Goal: Transaction & Acquisition: Purchase product/service

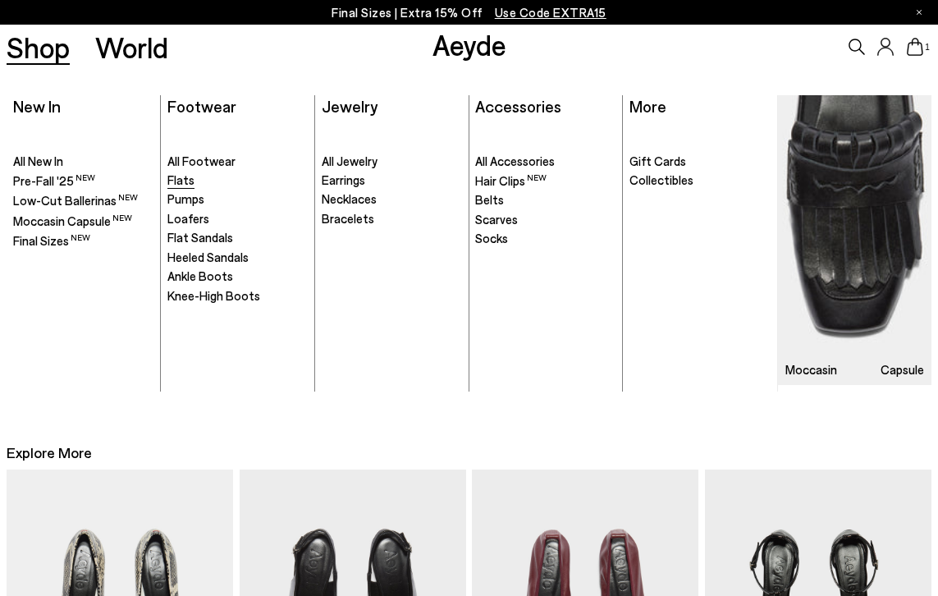
click at [183, 179] on span "Flats" at bounding box center [180, 179] width 27 height 15
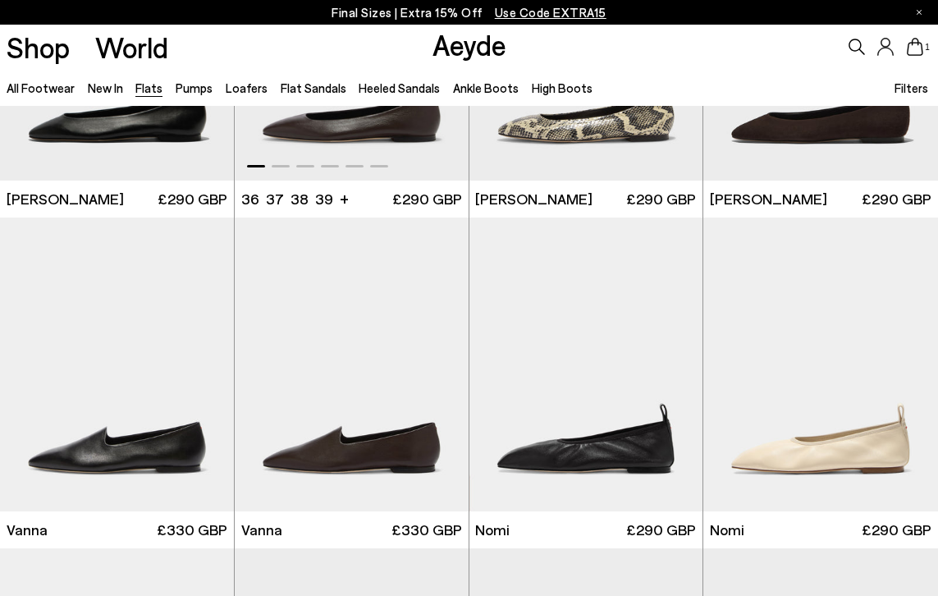
scroll to position [358, 0]
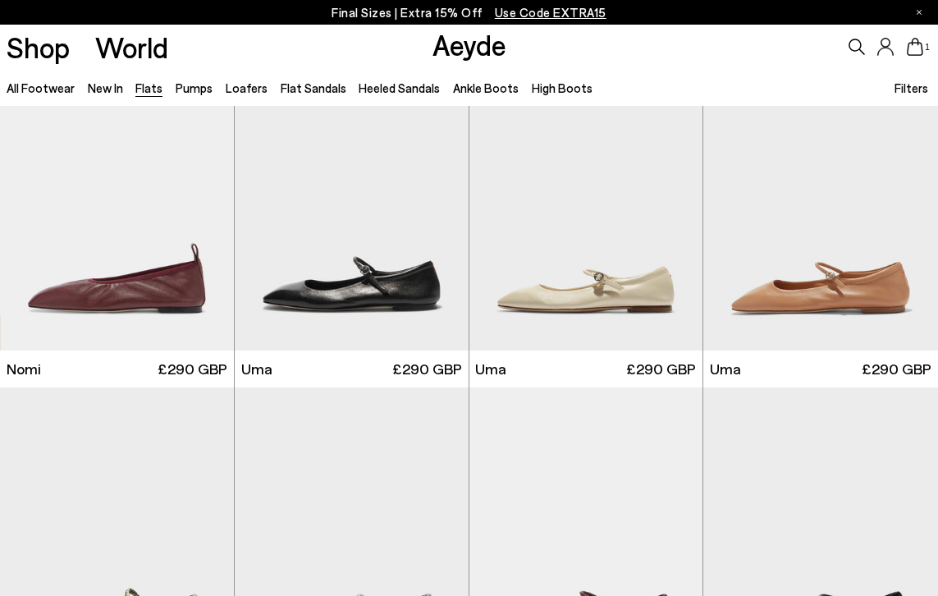
scroll to position [748, 0]
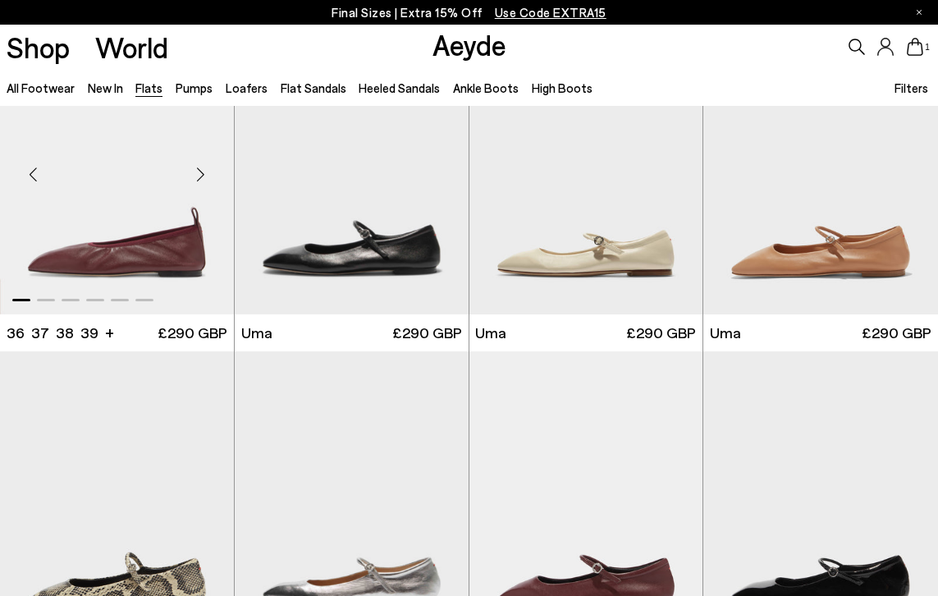
click at [203, 170] on div "Next slide" at bounding box center [200, 173] width 49 height 49
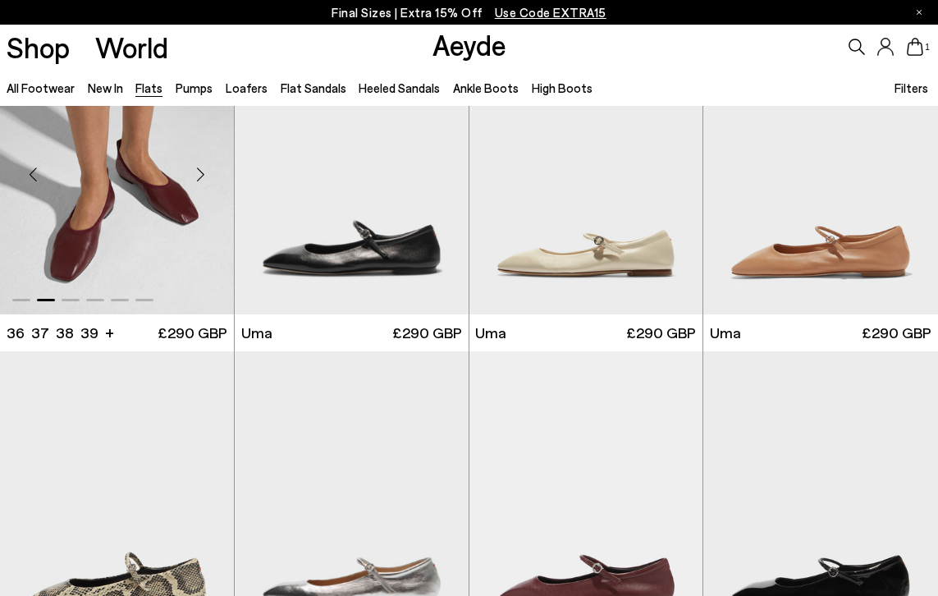
click at [203, 174] on div "Next slide" at bounding box center [200, 173] width 49 height 49
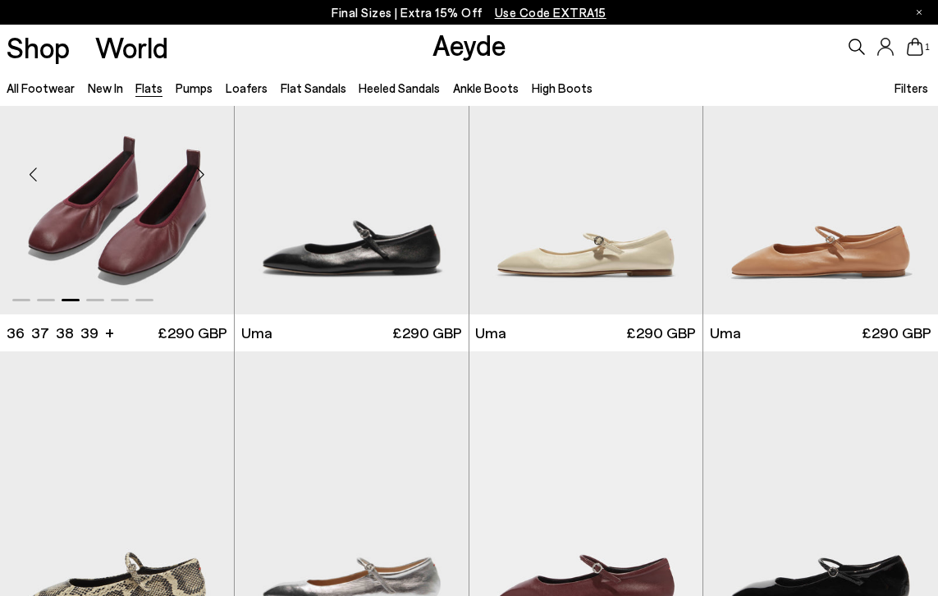
click at [203, 174] on div "Next slide" at bounding box center [200, 173] width 49 height 49
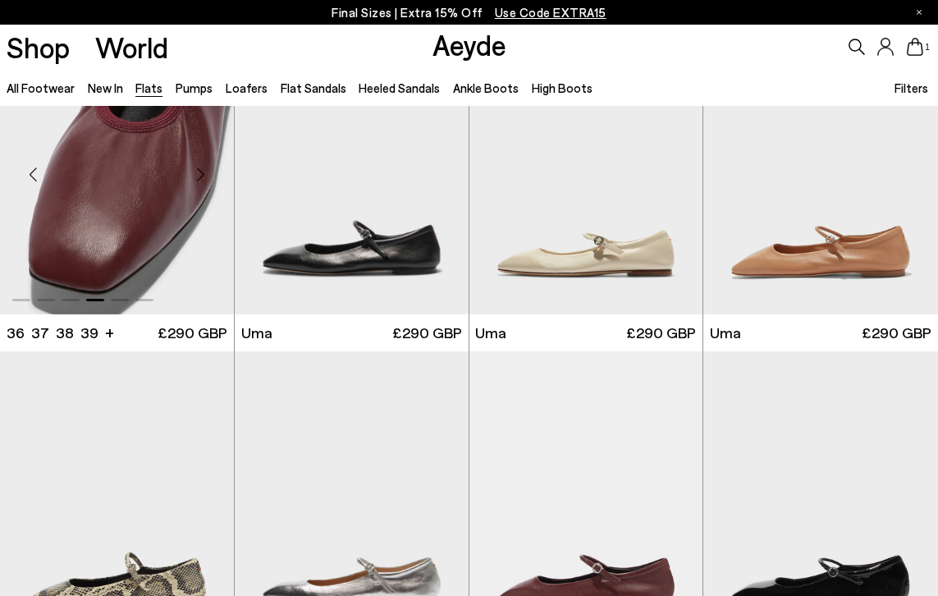
click at [203, 174] on div "Next slide" at bounding box center [200, 173] width 49 height 49
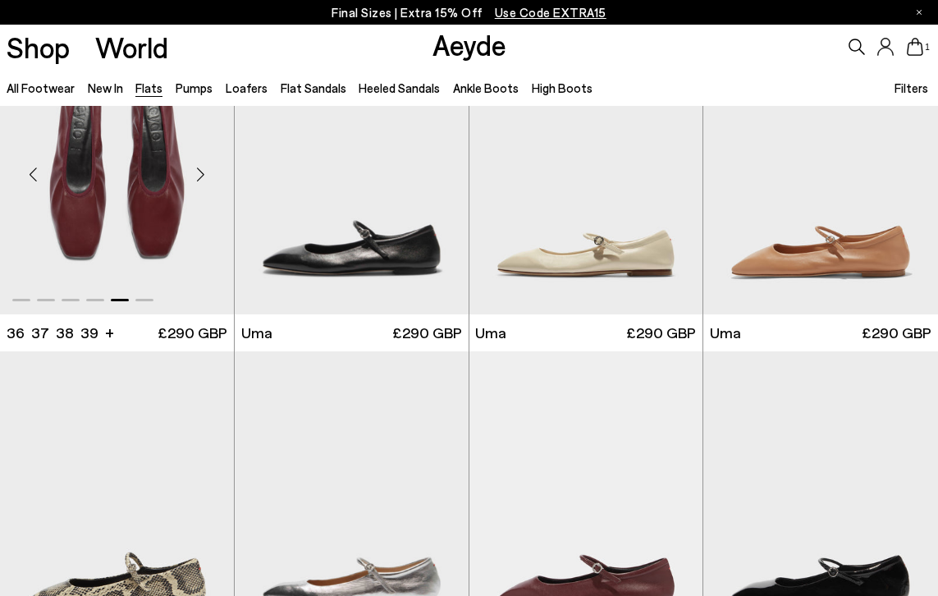
click at [203, 174] on div "Next slide" at bounding box center [200, 173] width 49 height 49
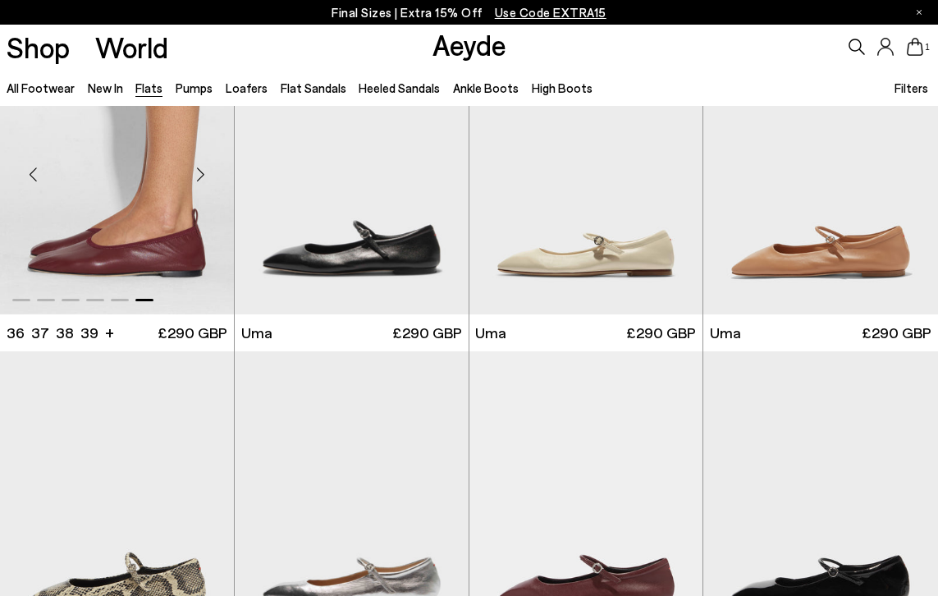
click at [203, 174] on div "Next slide" at bounding box center [200, 173] width 49 height 49
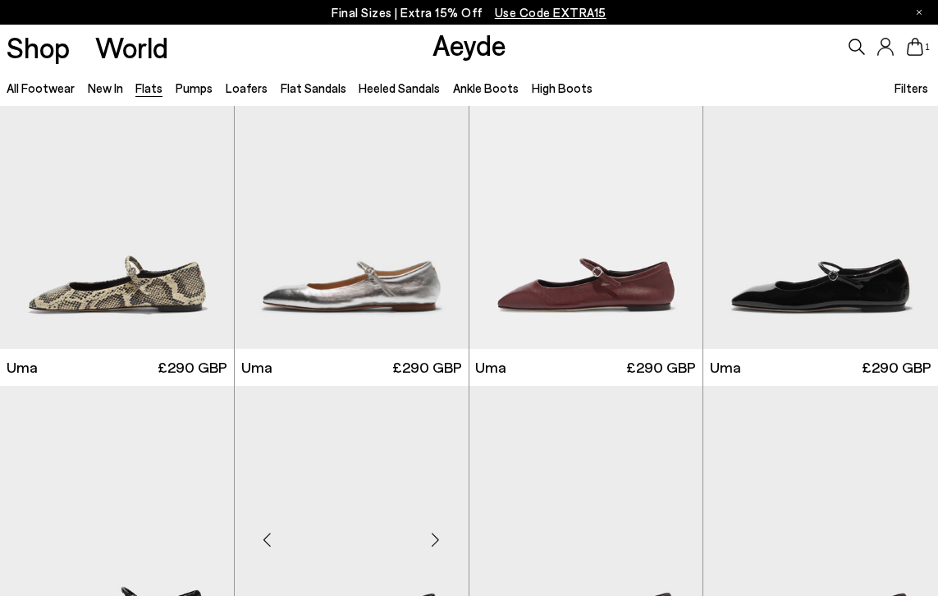
scroll to position [1002, 0]
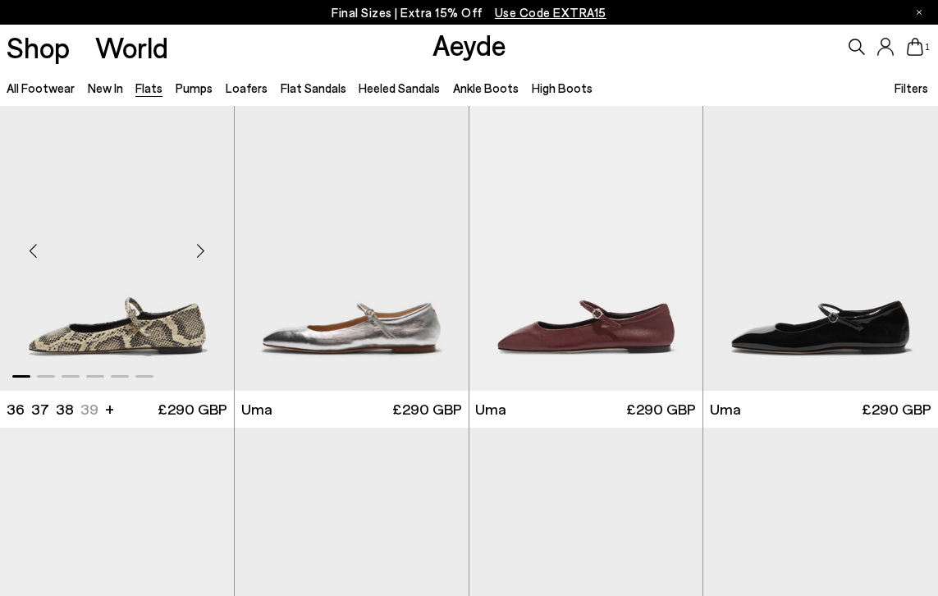
click at [204, 255] on div "Next slide" at bounding box center [200, 250] width 49 height 49
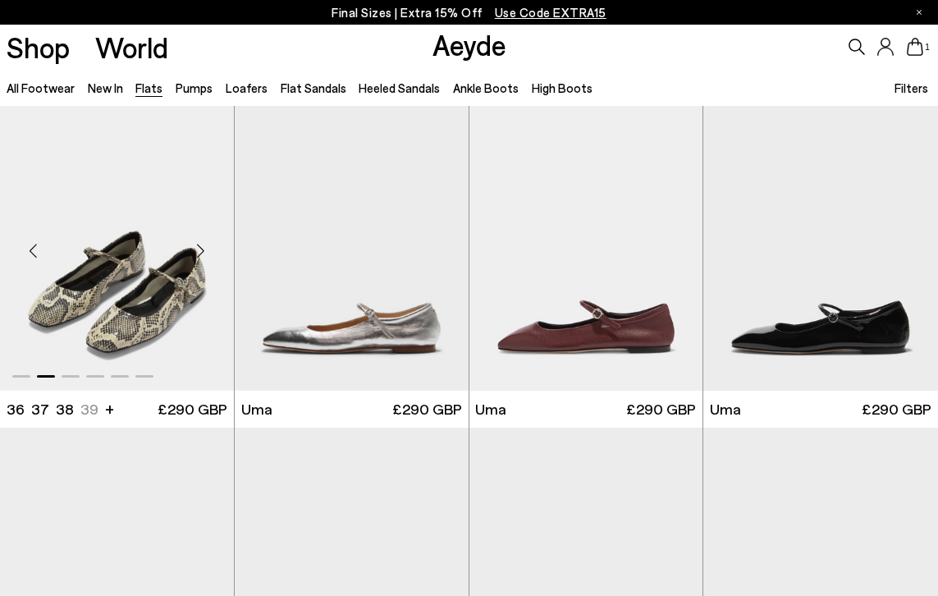
click at [204, 255] on div "Next slide" at bounding box center [200, 250] width 49 height 49
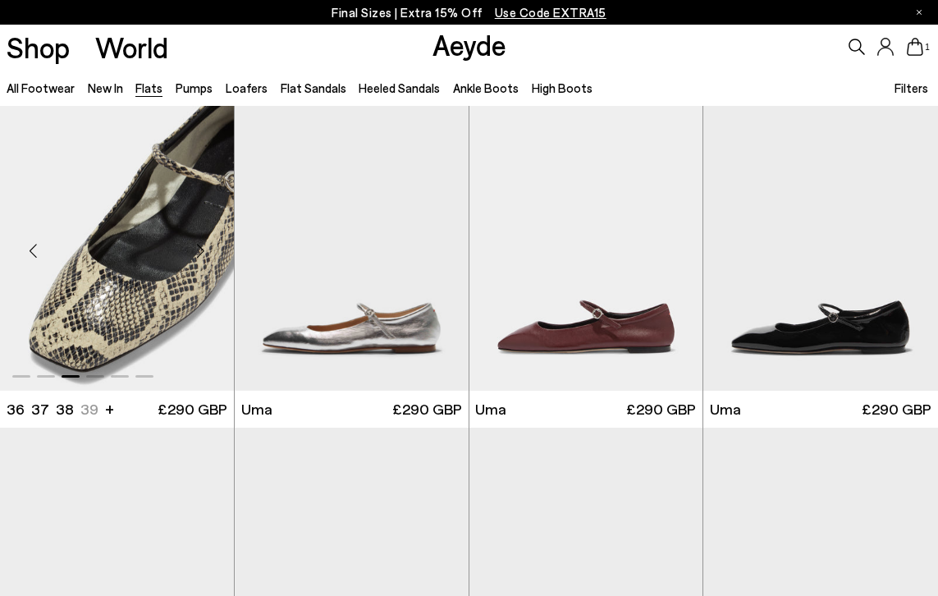
click at [204, 255] on div "Next slide" at bounding box center [200, 250] width 49 height 49
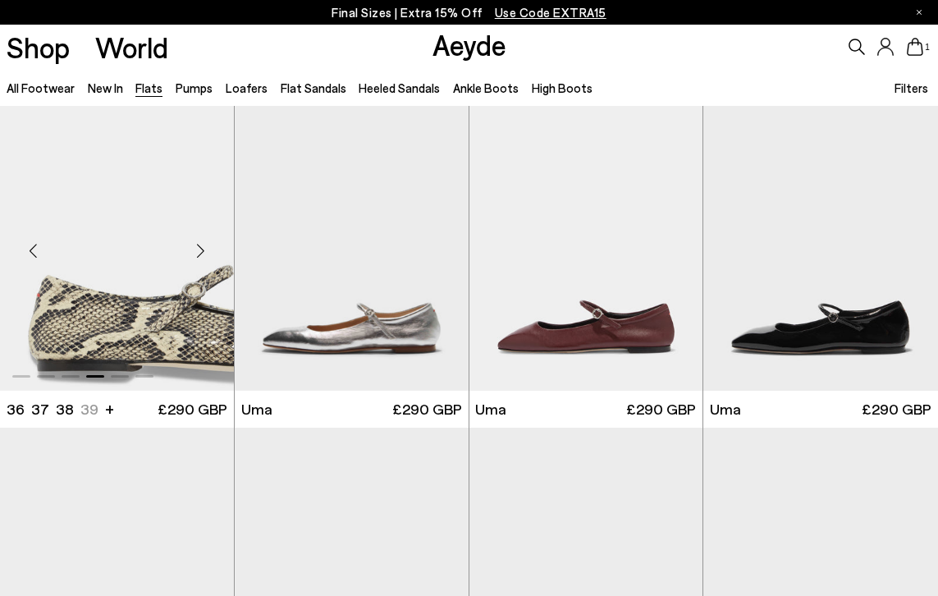
click at [204, 255] on div "Next slide" at bounding box center [200, 250] width 49 height 49
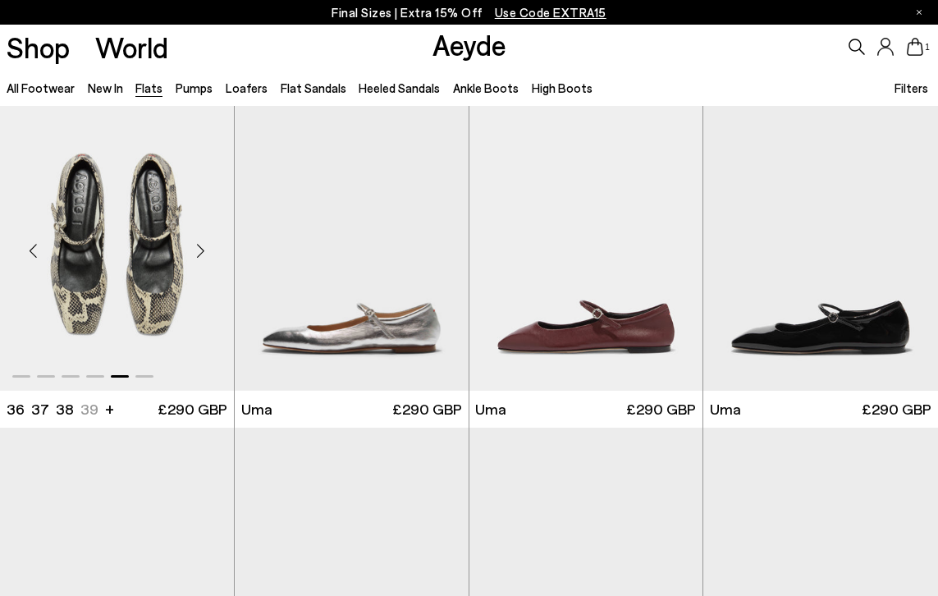
click at [204, 255] on div "Next slide" at bounding box center [200, 250] width 49 height 49
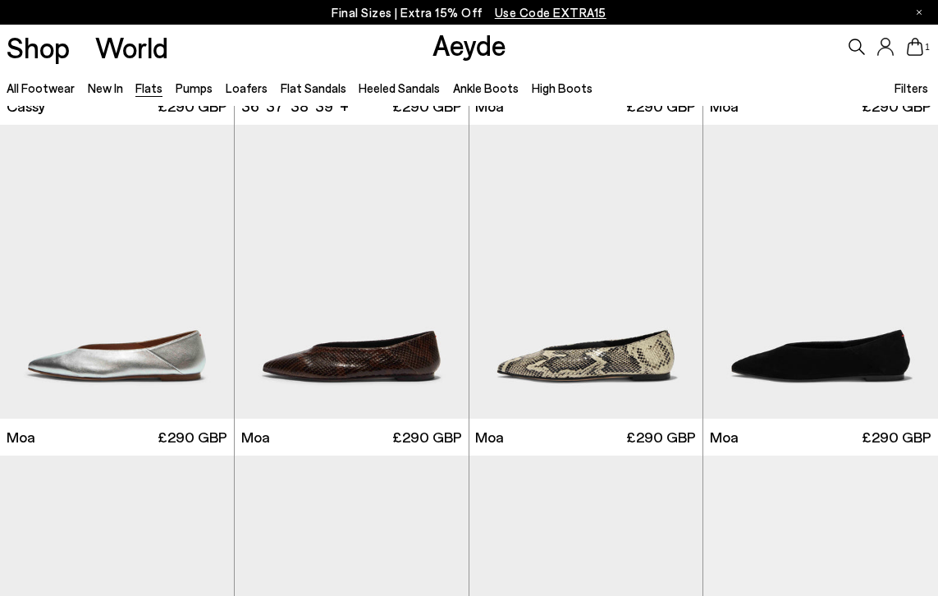
scroll to position [2042, 0]
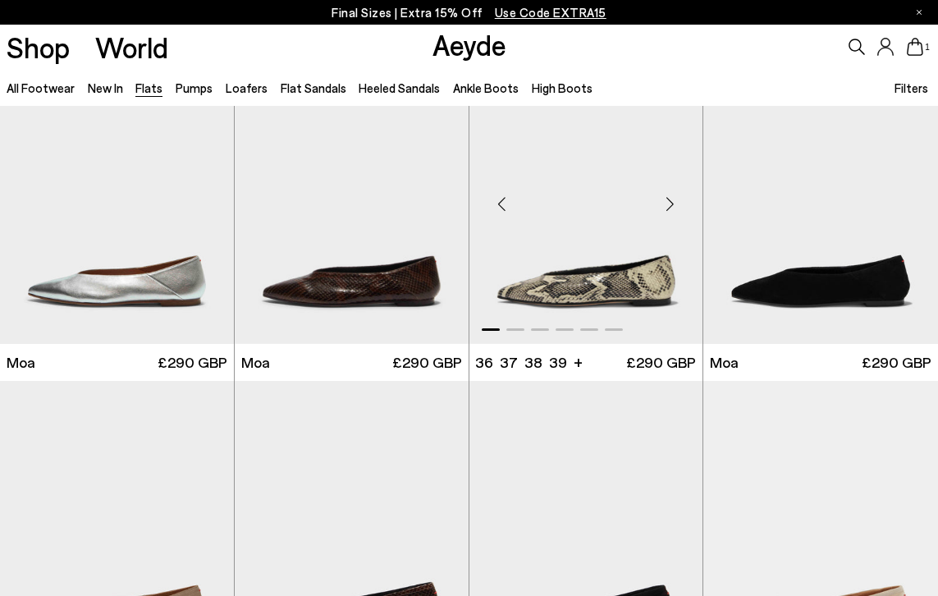
click at [674, 204] on div "Next slide" at bounding box center [669, 203] width 49 height 49
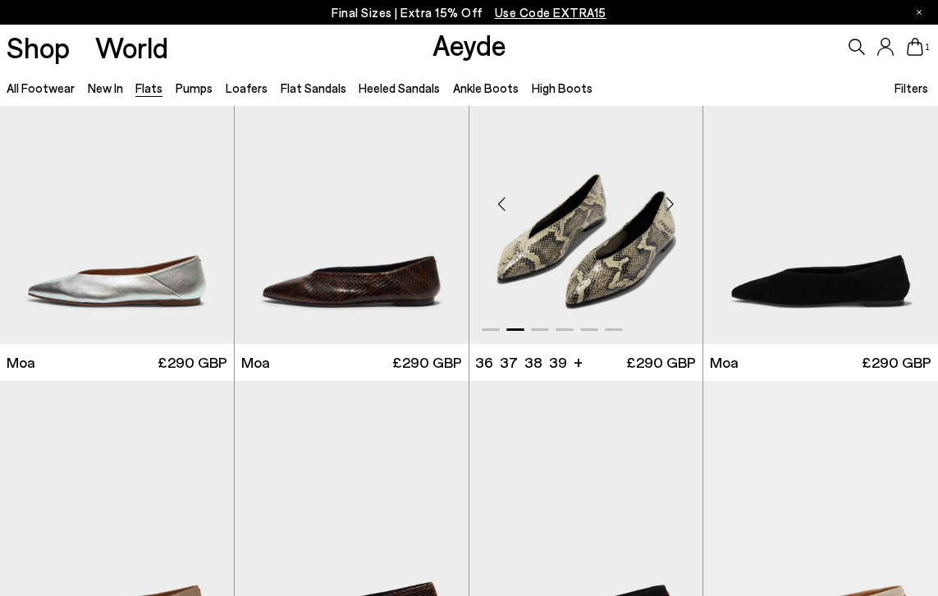
click at [672, 203] on div "Next slide" at bounding box center [669, 203] width 49 height 49
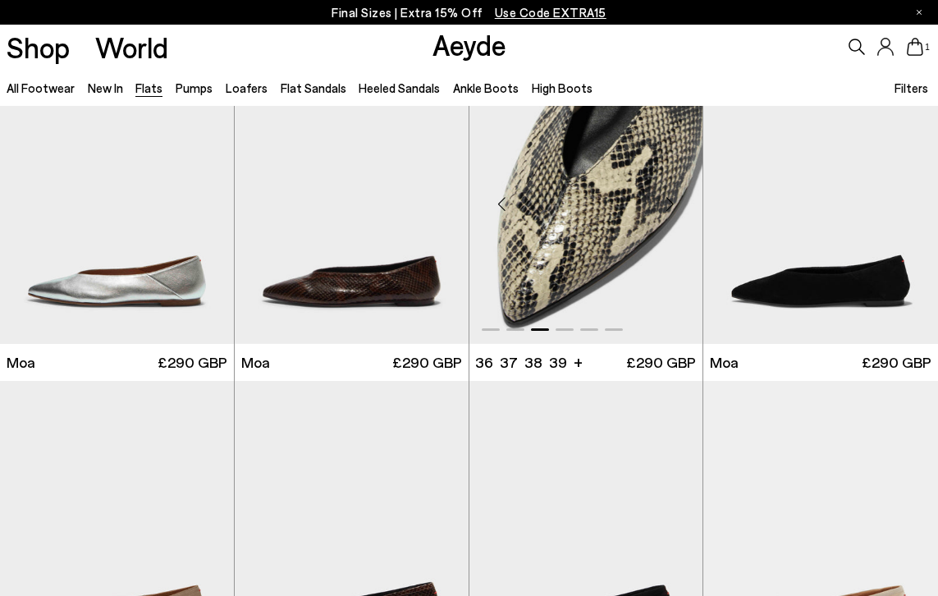
click at [672, 203] on div "Next slide" at bounding box center [669, 203] width 49 height 49
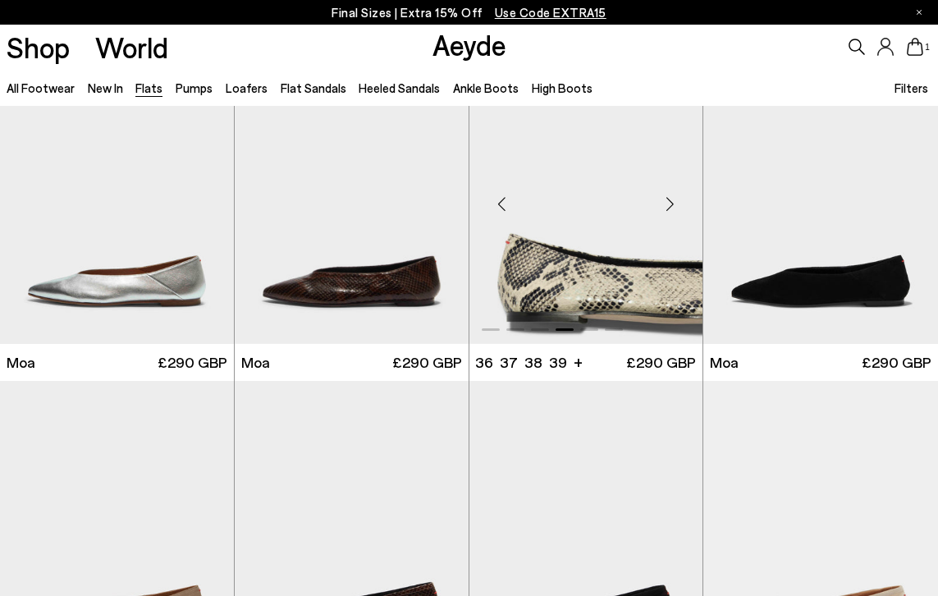
click at [672, 203] on div "Next slide" at bounding box center [669, 203] width 49 height 49
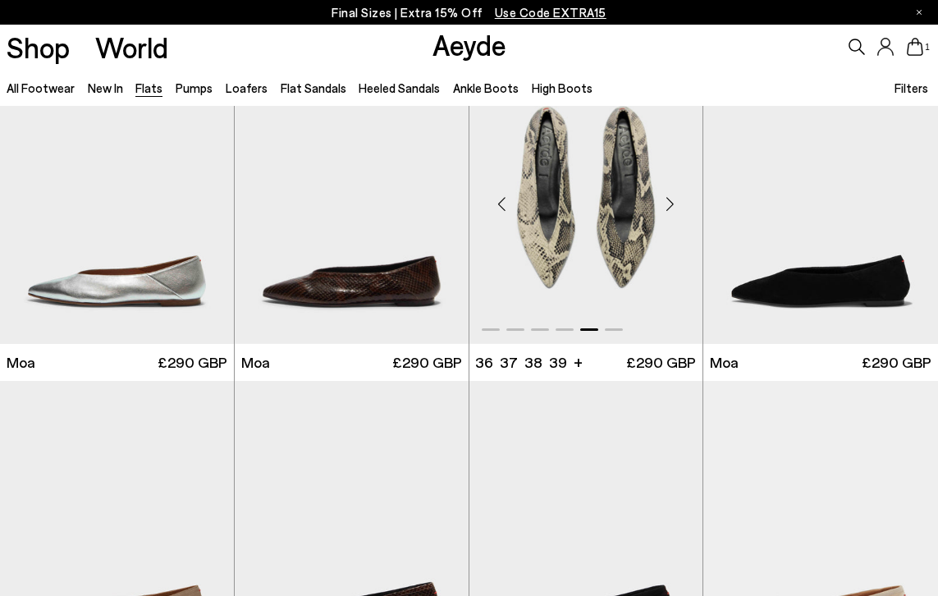
click at [672, 203] on div "Next slide" at bounding box center [669, 203] width 49 height 49
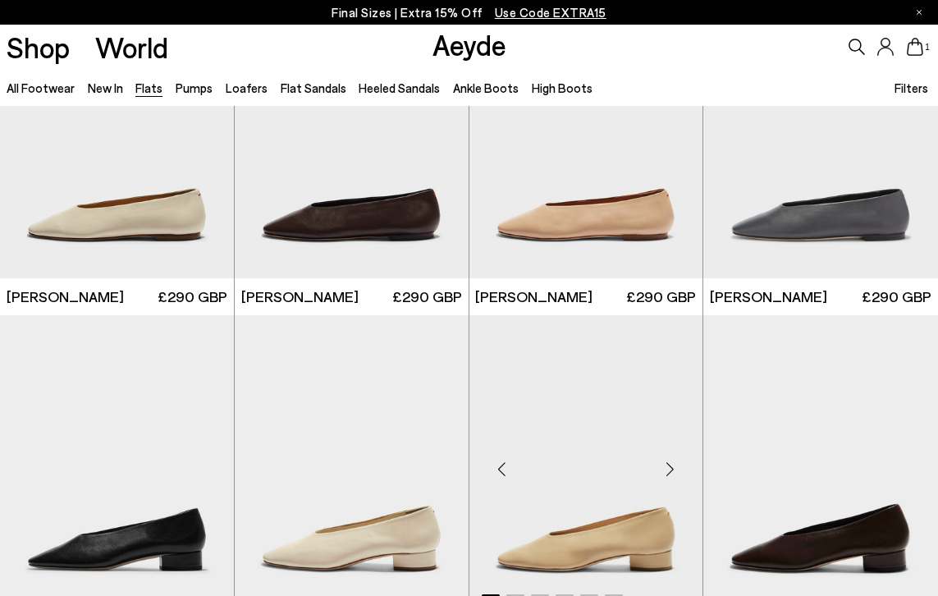
scroll to position [3069, 0]
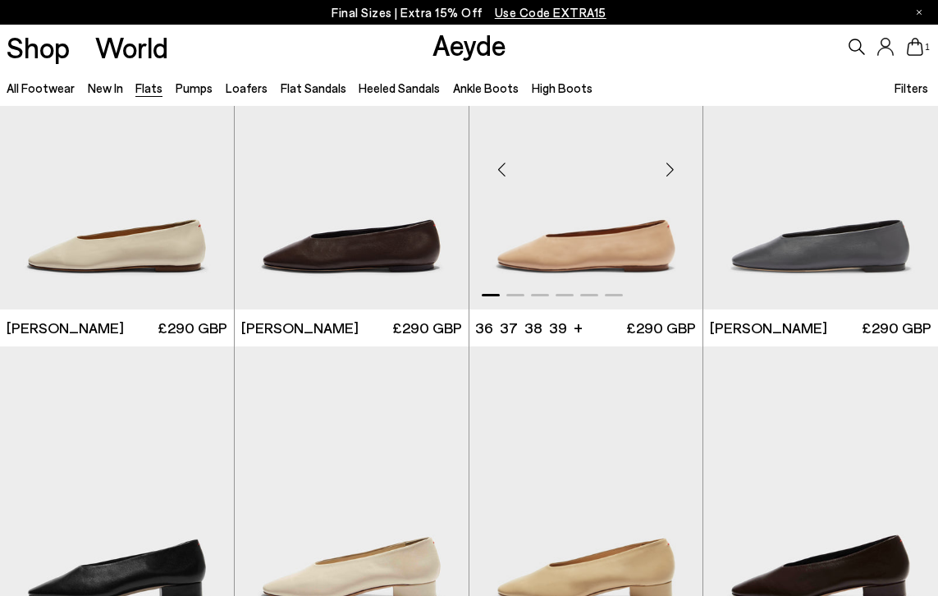
click at [669, 171] on div "Next slide" at bounding box center [669, 168] width 49 height 49
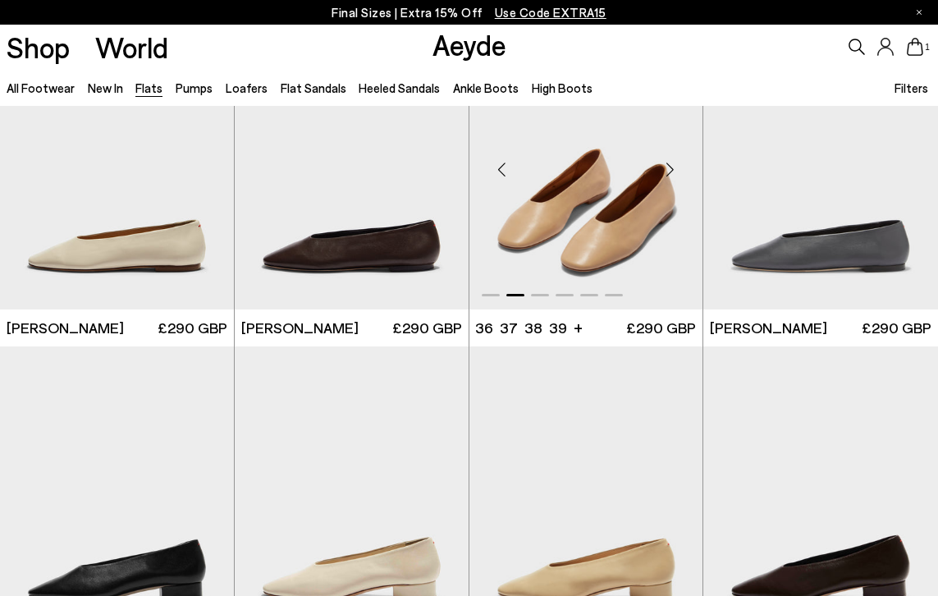
click at [669, 171] on div "Next slide" at bounding box center [669, 168] width 49 height 49
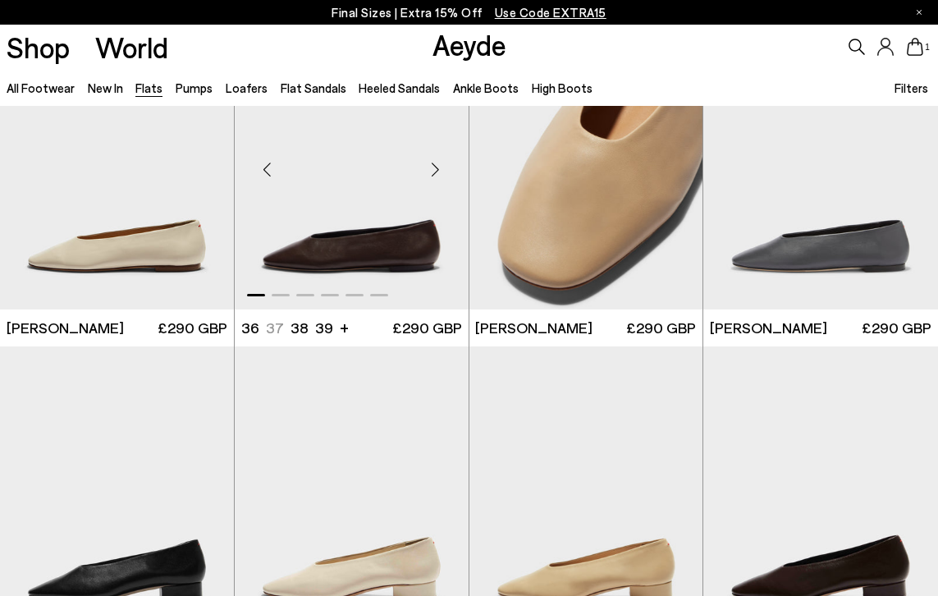
click at [431, 171] on div "Next slide" at bounding box center [435, 168] width 49 height 49
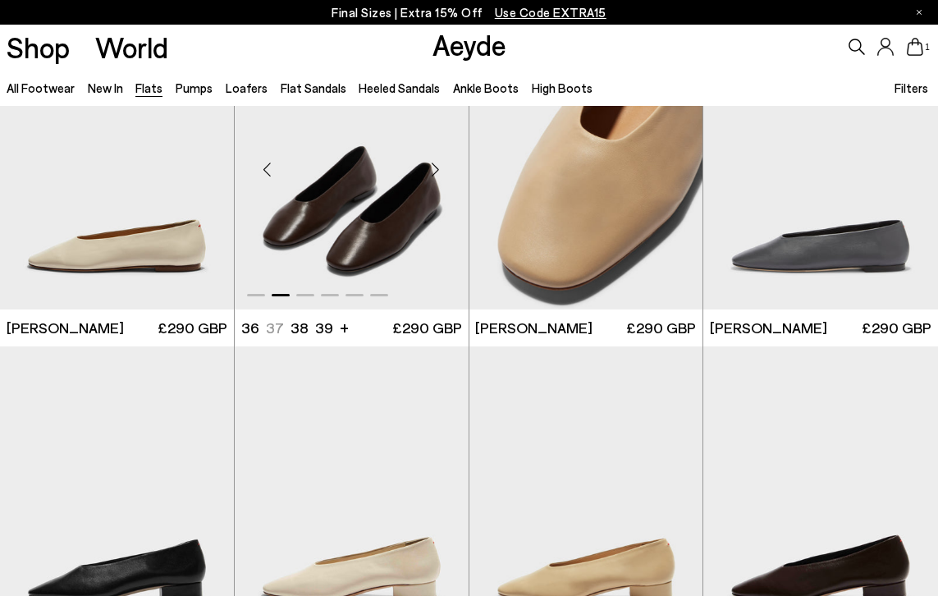
click at [431, 171] on div "Next slide" at bounding box center [435, 168] width 49 height 49
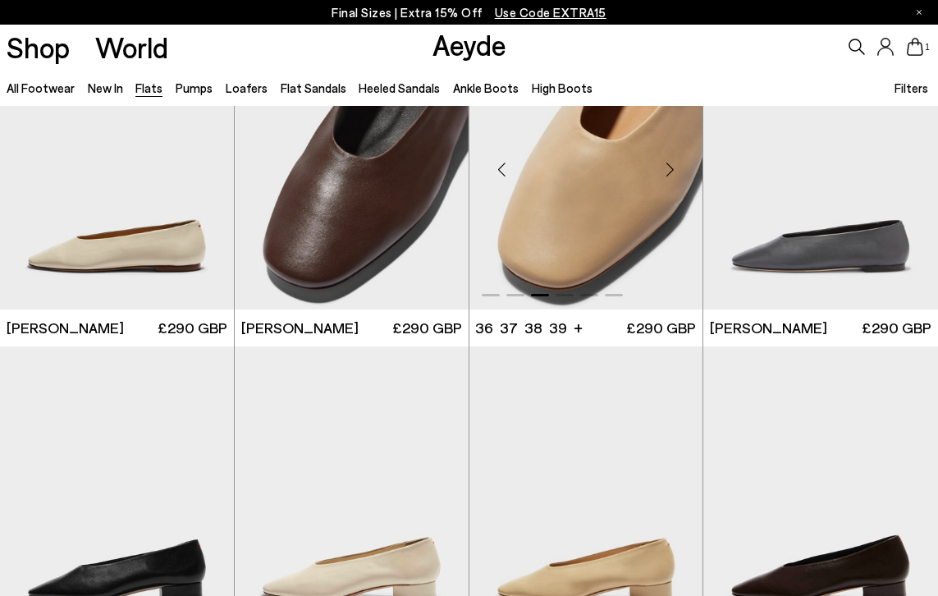
click at [670, 163] on div "Next slide" at bounding box center [669, 168] width 49 height 49
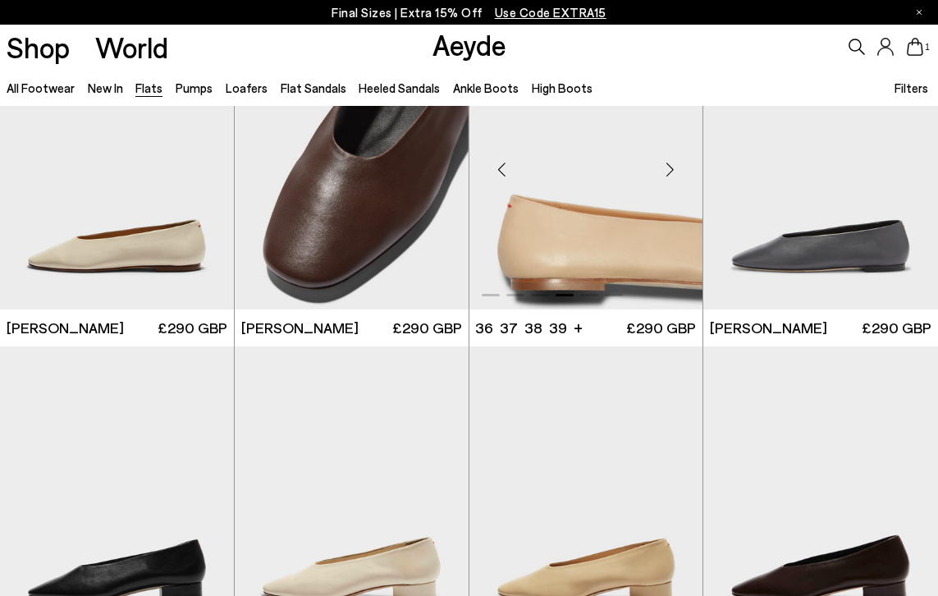
click at [668, 167] on div "Next slide" at bounding box center [669, 168] width 49 height 49
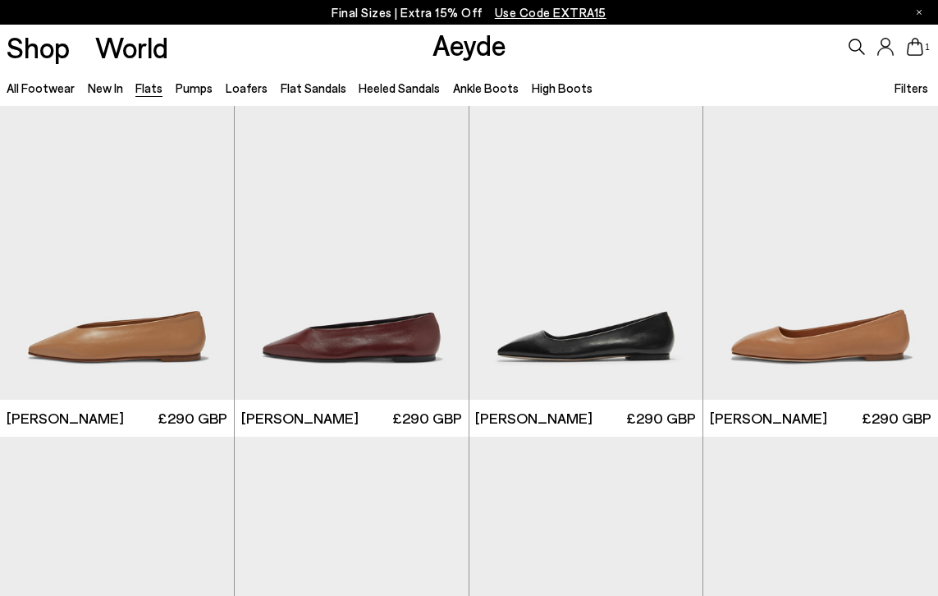
scroll to position [4020, 0]
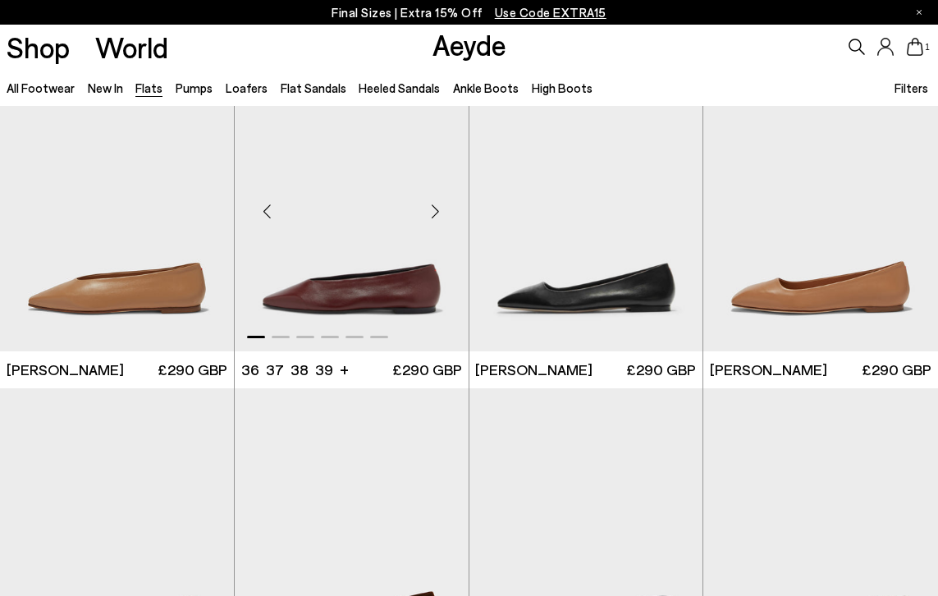
click at [440, 210] on div "Next slide" at bounding box center [435, 210] width 49 height 49
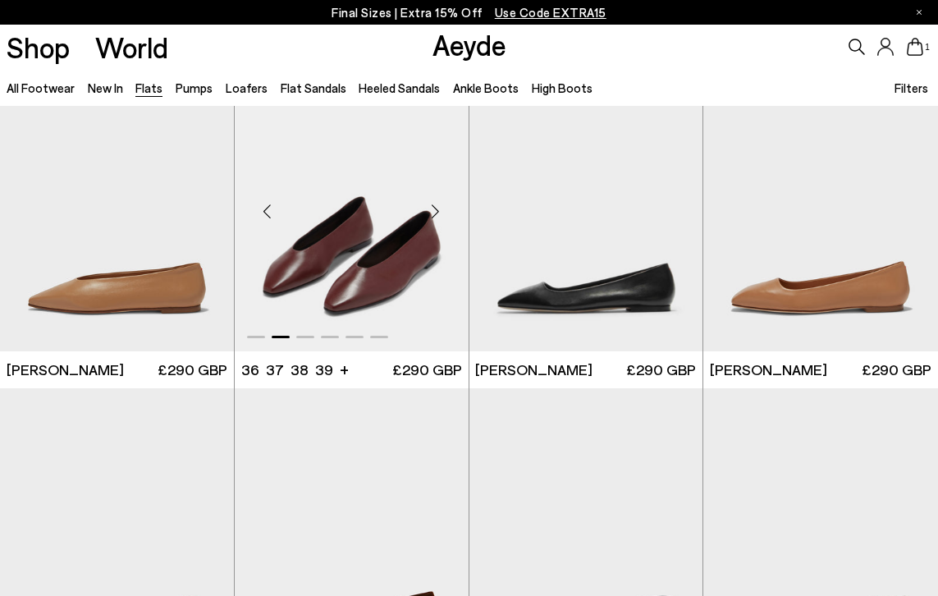
click at [440, 210] on div "Next slide" at bounding box center [435, 210] width 49 height 49
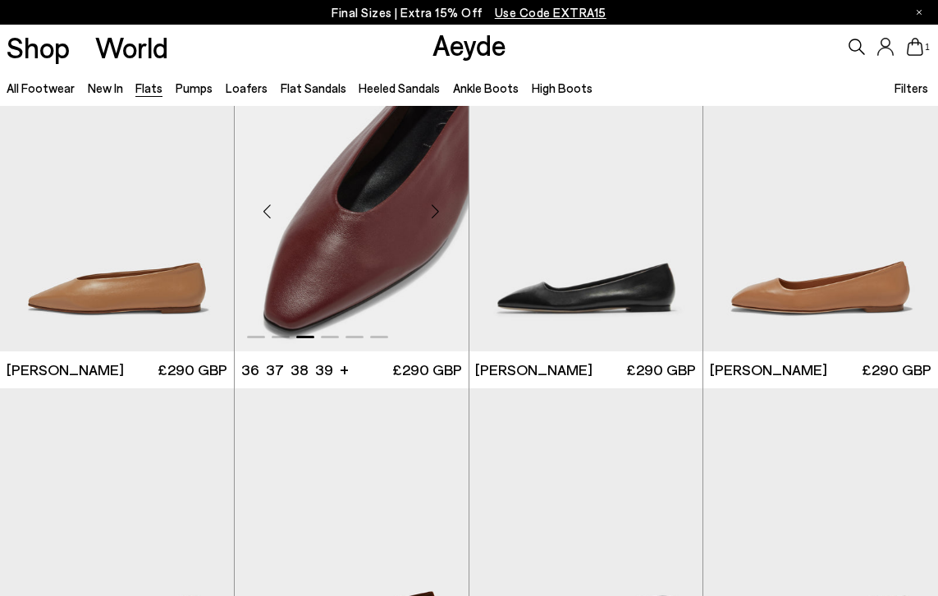
click at [440, 210] on div "Next slide" at bounding box center [435, 210] width 49 height 49
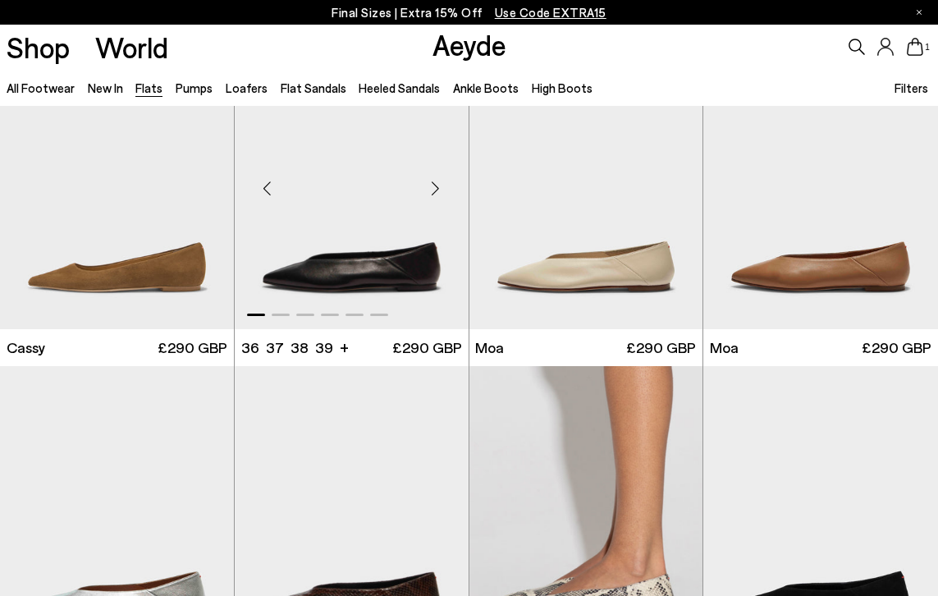
scroll to position [1702, 0]
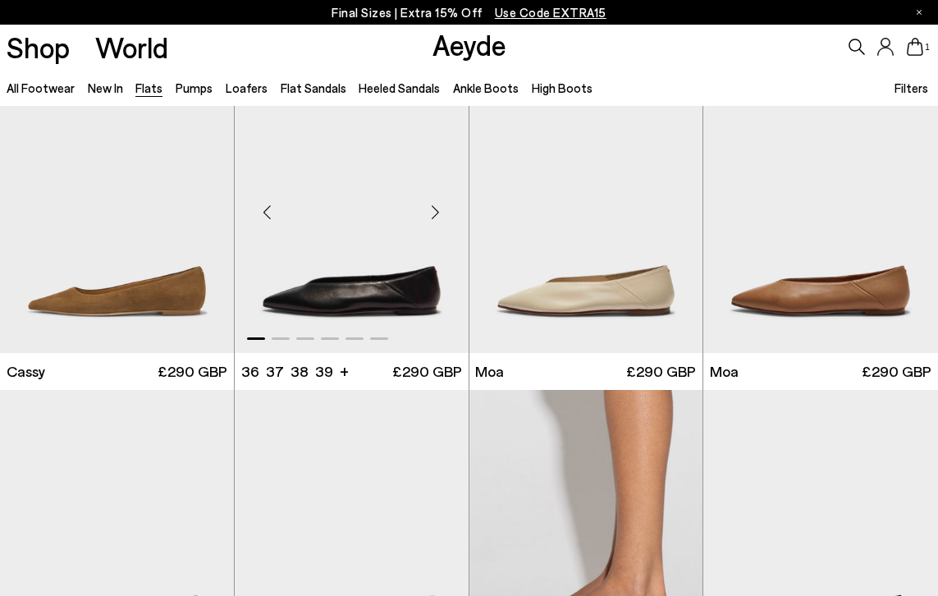
click at [437, 203] on div "Next slide" at bounding box center [435, 212] width 49 height 49
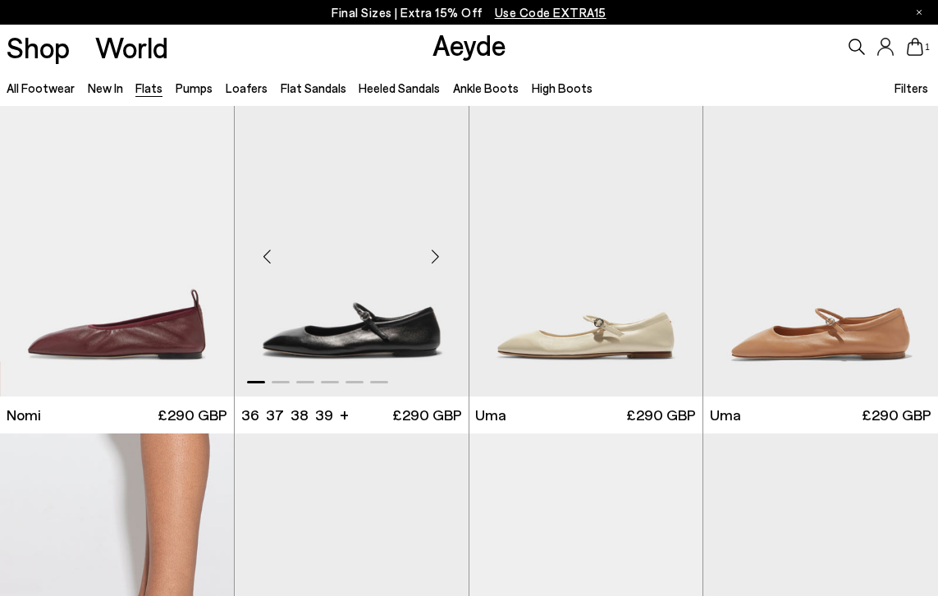
scroll to position [611, 0]
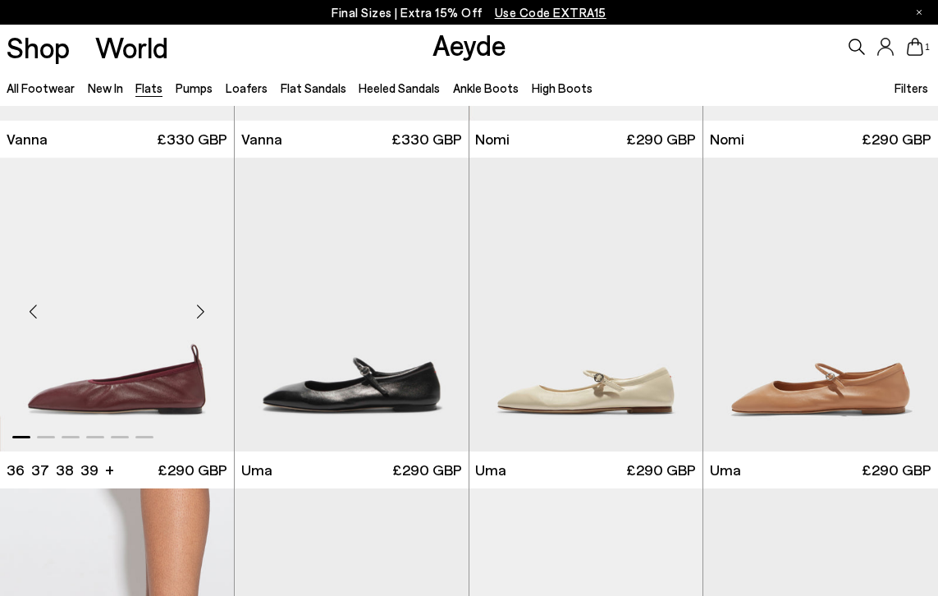
click at [200, 305] on div "Next slide" at bounding box center [200, 310] width 49 height 49
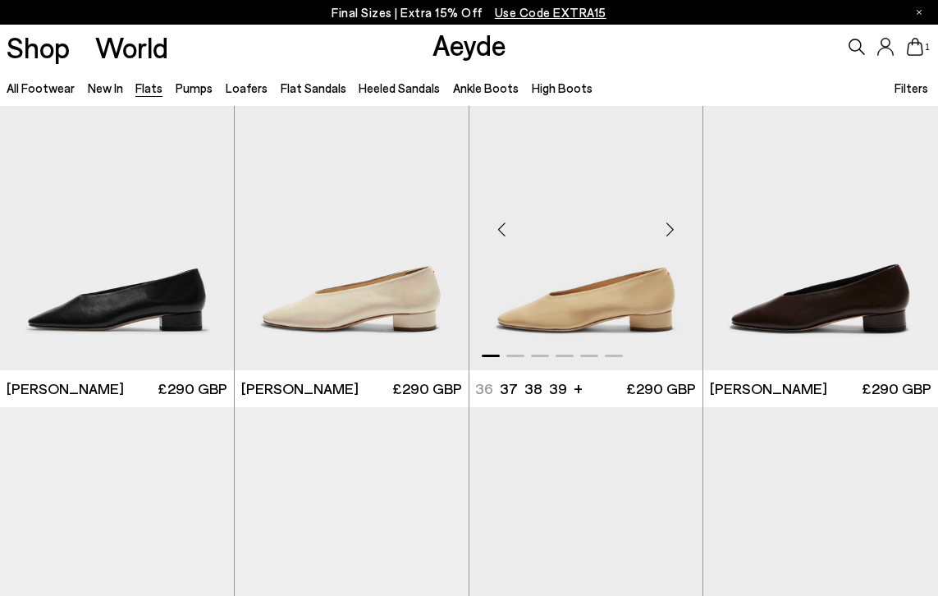
scroll to position [2940, 0]
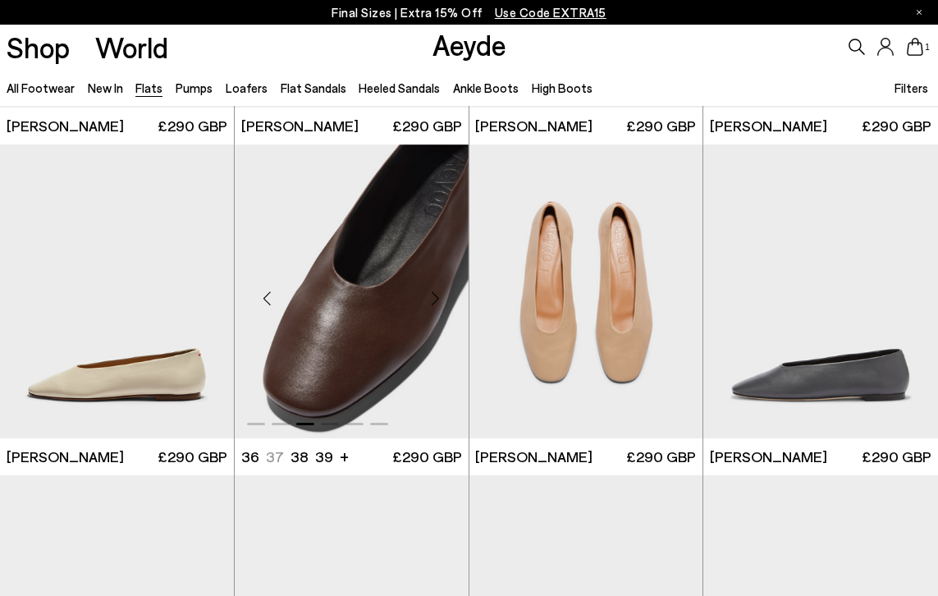
click at [383, 309] on img "3 / 6" at bounding box center [352, 291] width 234 height 294
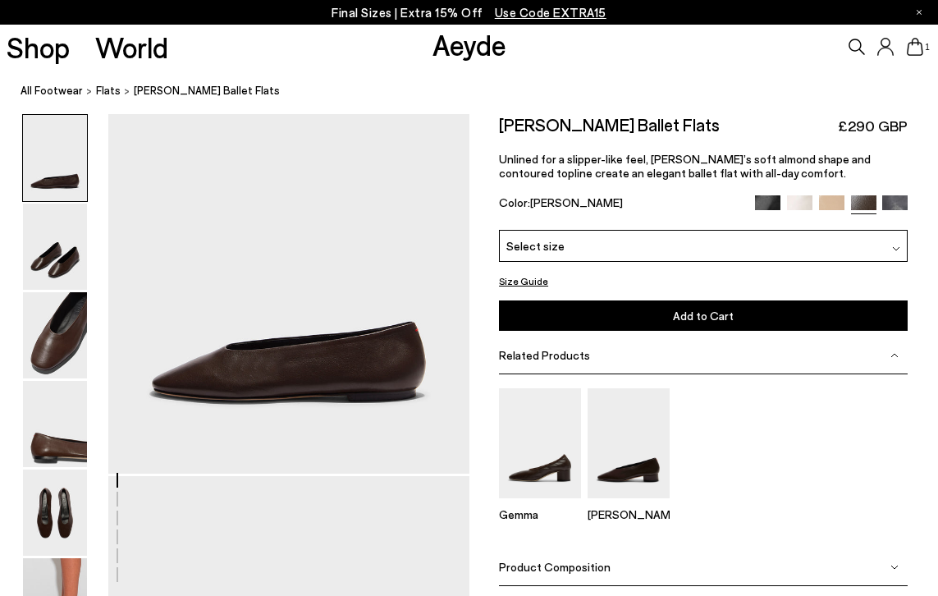
scroll to position [91, 0]
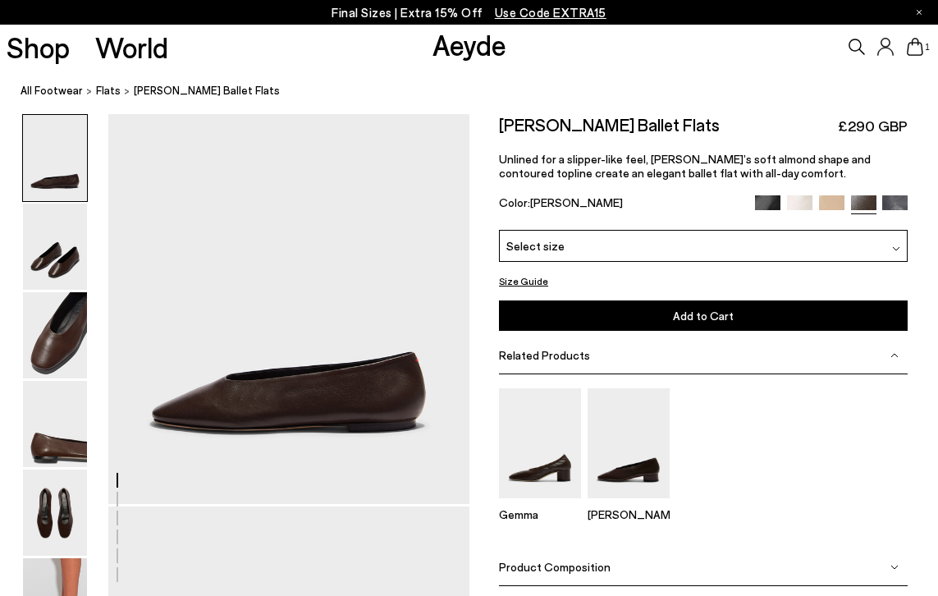
click at [773, 207] on img at bounding box center [767, 207] width 25 height 25
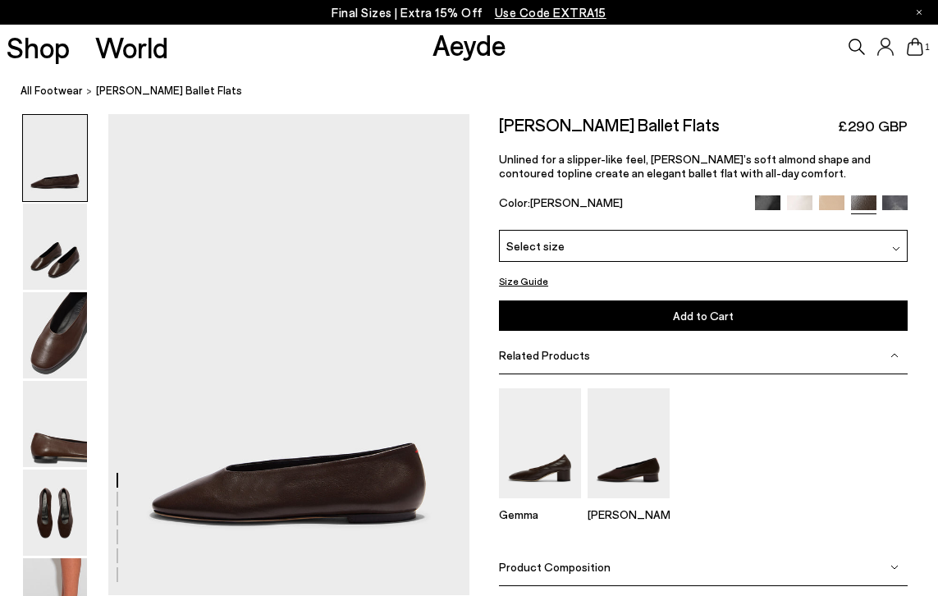
click at [587, 254] on div "Select size" at bounding box center [703, 246] width 409 height 32
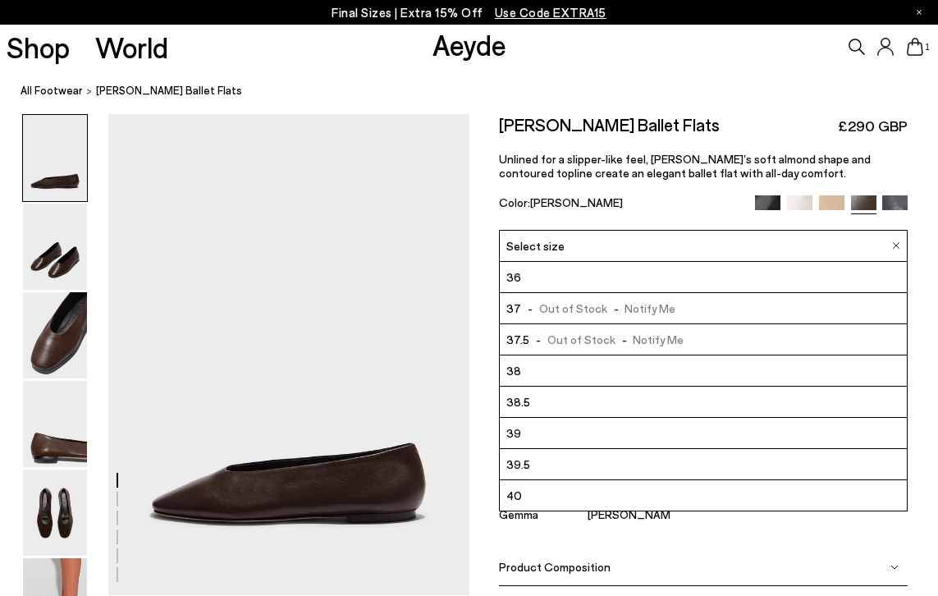
click at [568, 467] on li "39.5" at bounding box center [703, 464] width 407 height 31
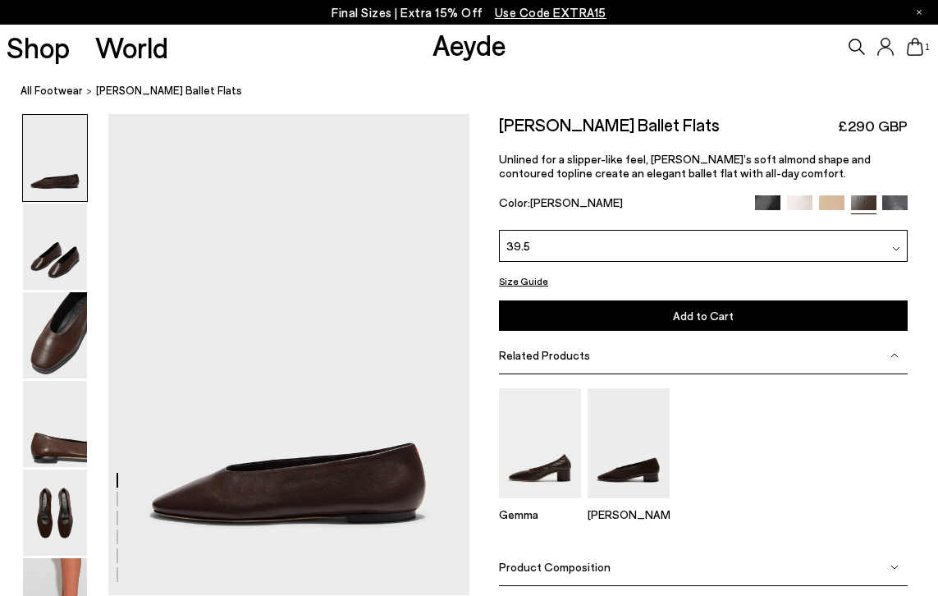
click at [524, 281] on button "Size Guide" at bounding box center [523, 281] width 49 height 21
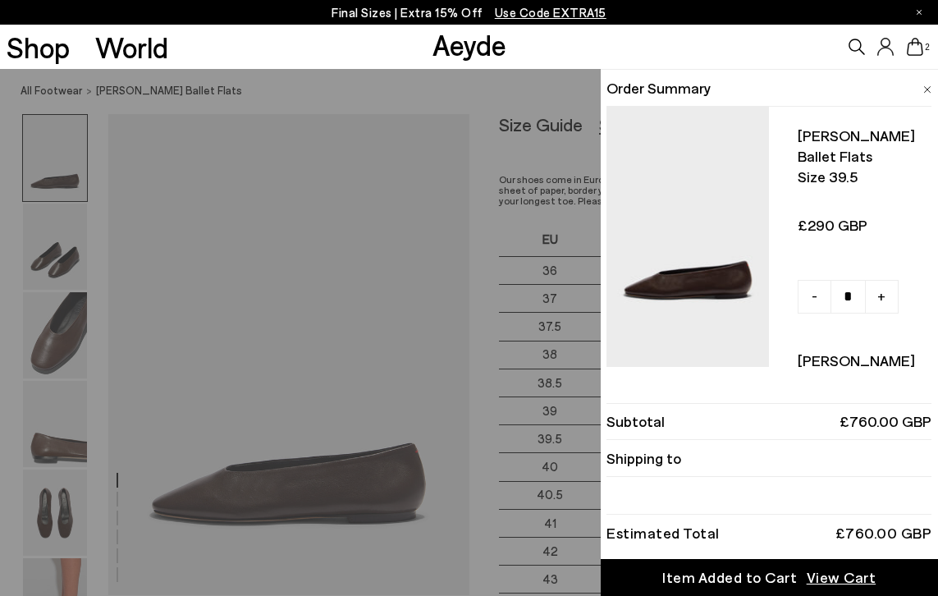
click at [925, 86] on img at bounding box center [927, 89] width 8 height 7
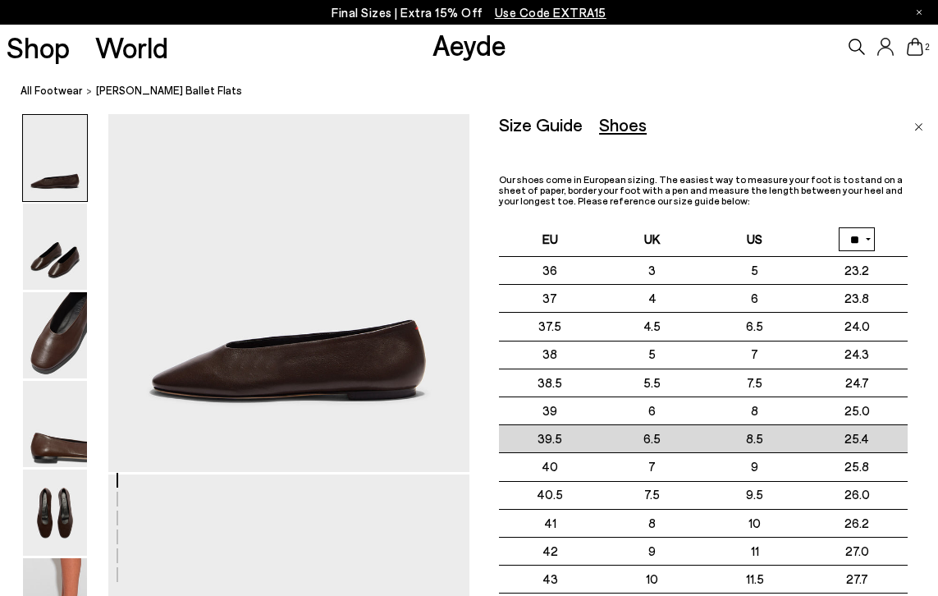
scroll to position [126, 0]
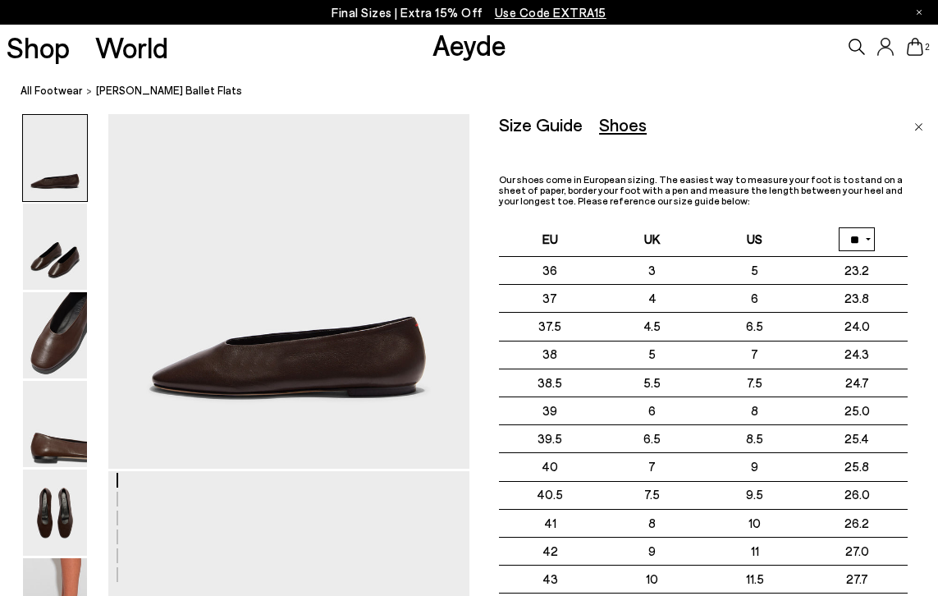
click at [914, 127] on img "Close" at bounding box center [918, 127] width 9 height 8
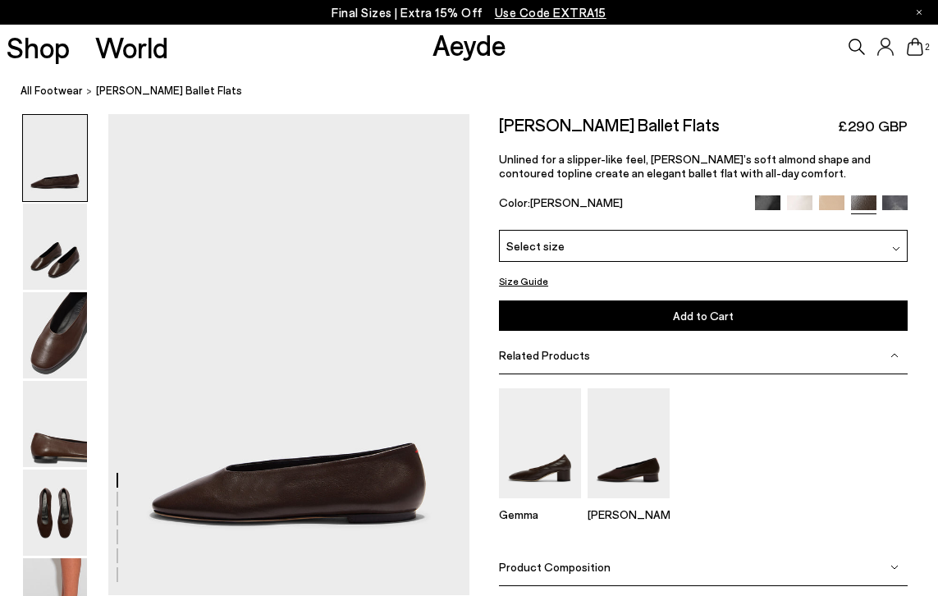
scroll to position [0, 0]
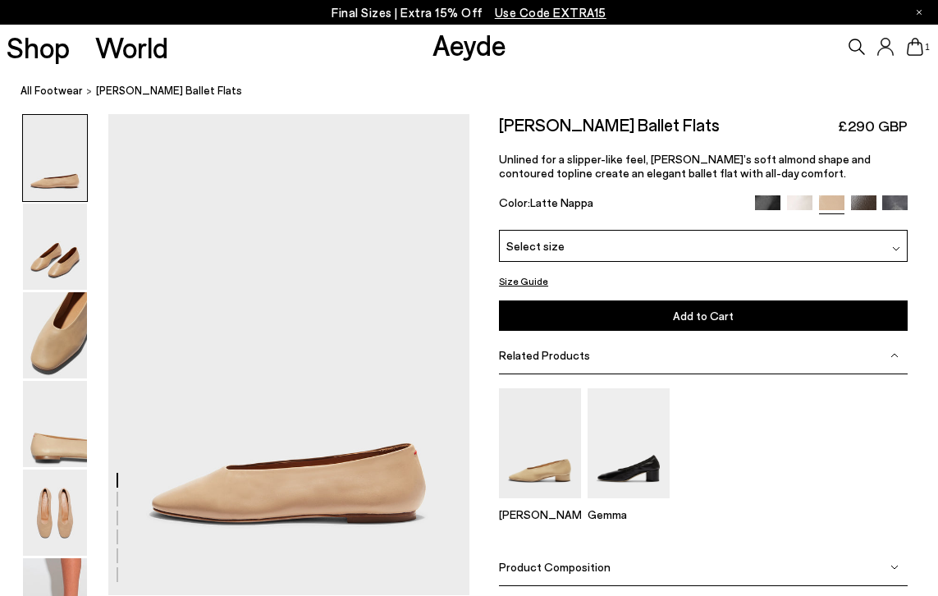
click at [467, 48] on link "Aeyde" at bounding box center [469, 44] width 74 height 34
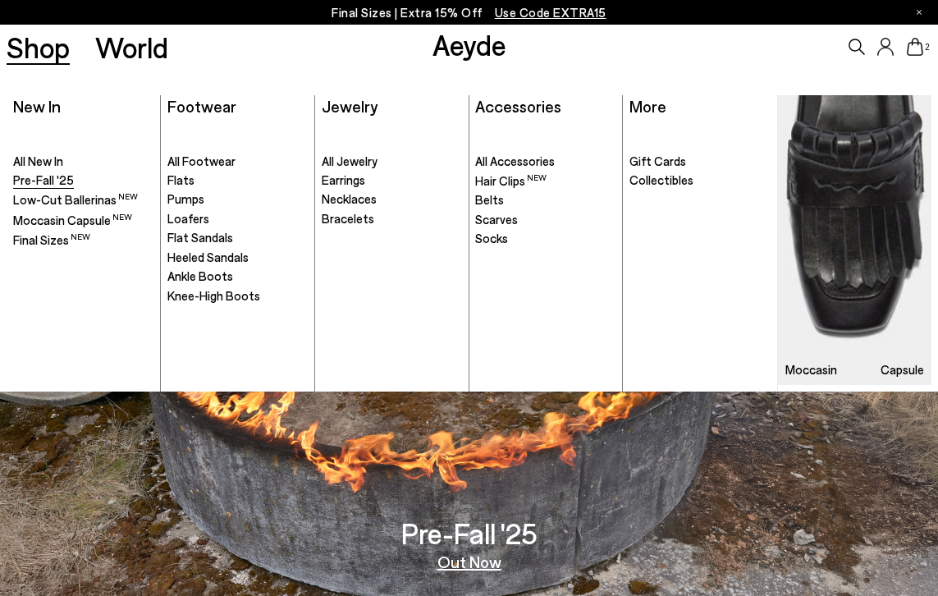
click at [49, 175] on span "Pre-Fall '25" at bounding box center [43, 179] width 61 height 15
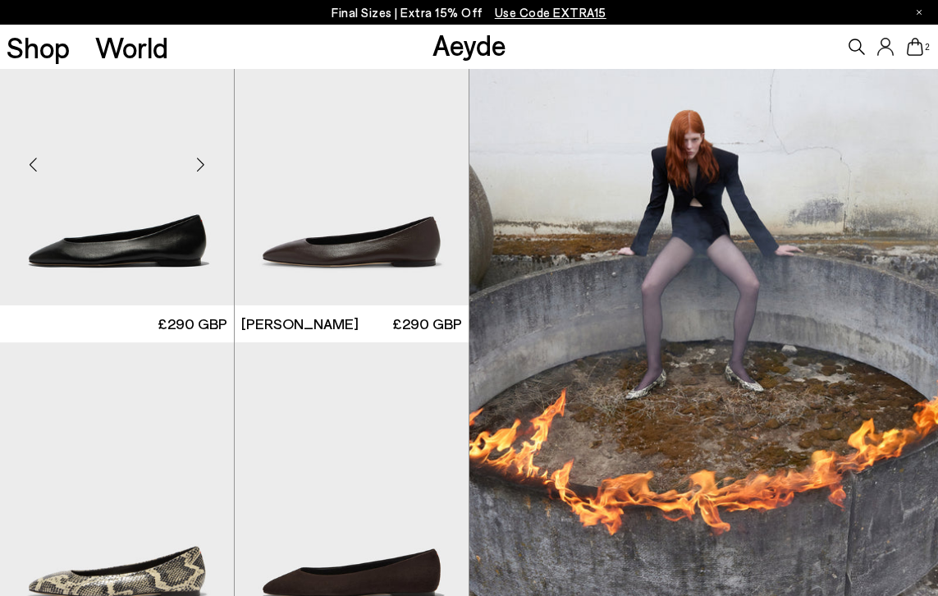
scroll to position [427, 0]
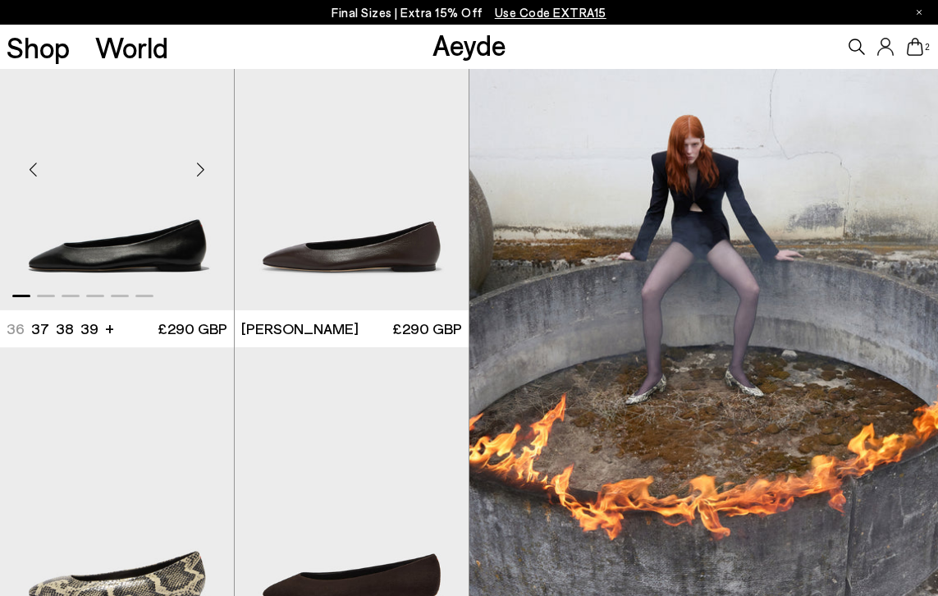
click at [198, 168] on div "Next slide" at bounding box center [200, 168] width 49 height 49
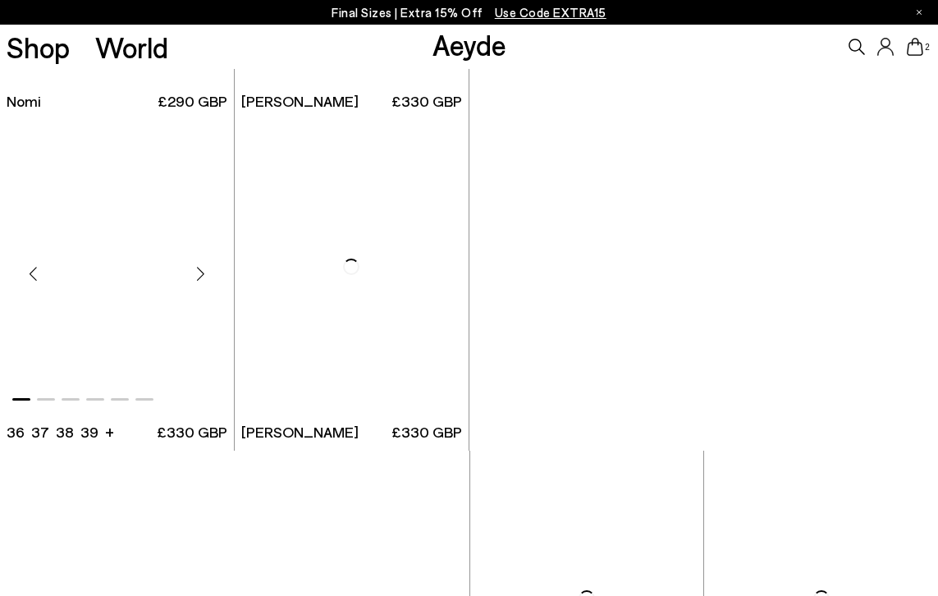
scroll to position [4627, 0]
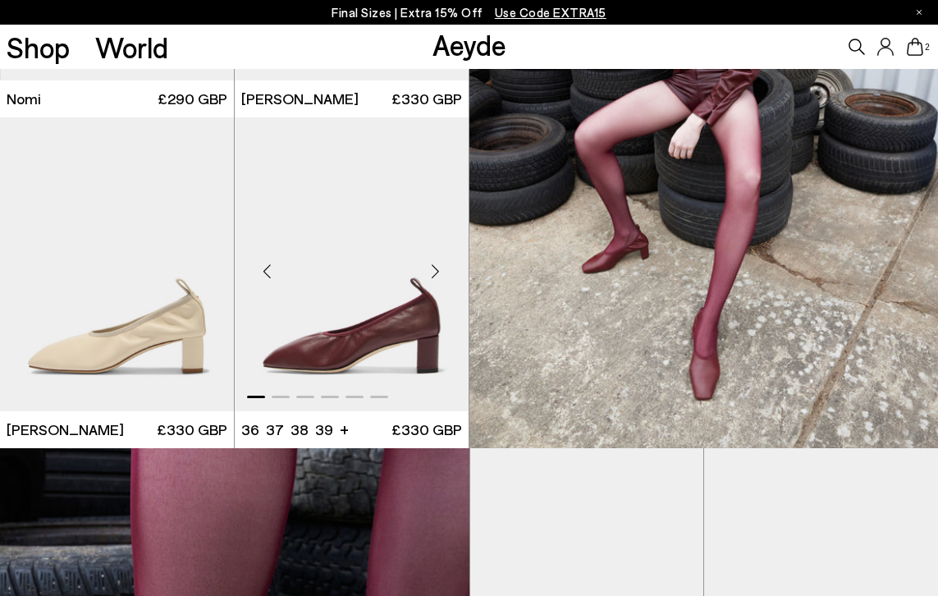
click at [439, 267] on div "Next slide" at bounding box center [435, 270] width 49 height 49
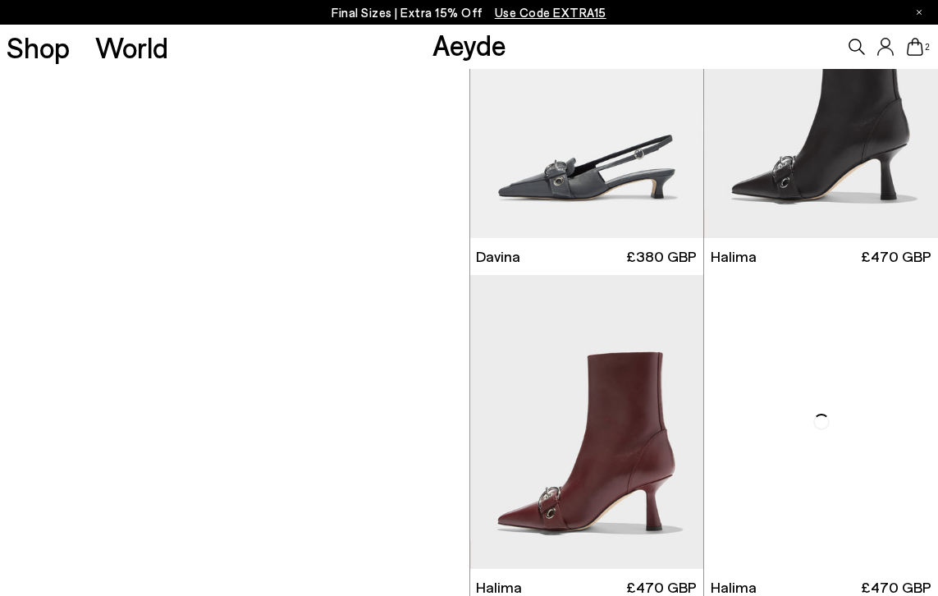
scroll to position [6446, 0]
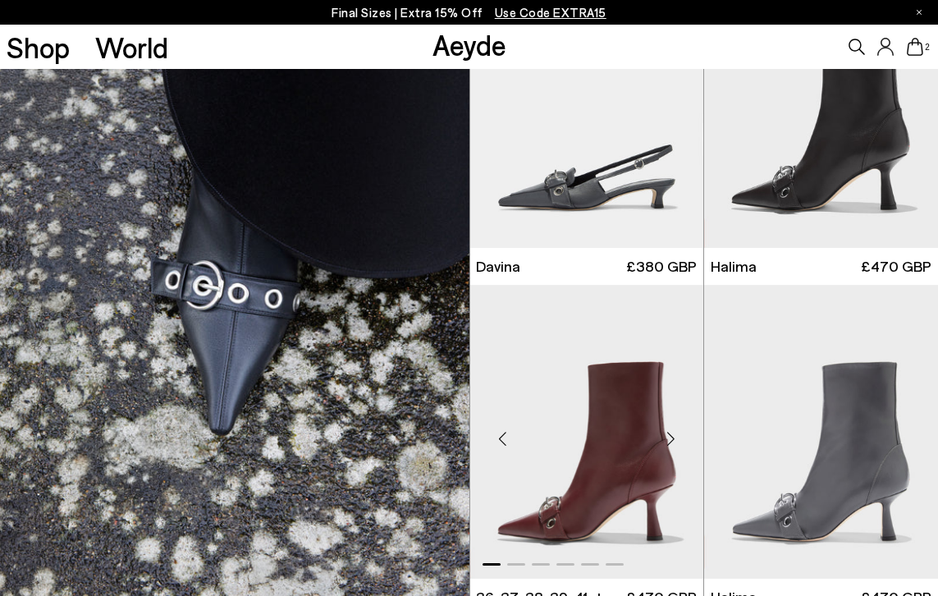
click at [671, 437] on div "Next slide" at bounding box center [670, 438] width 49 height 49
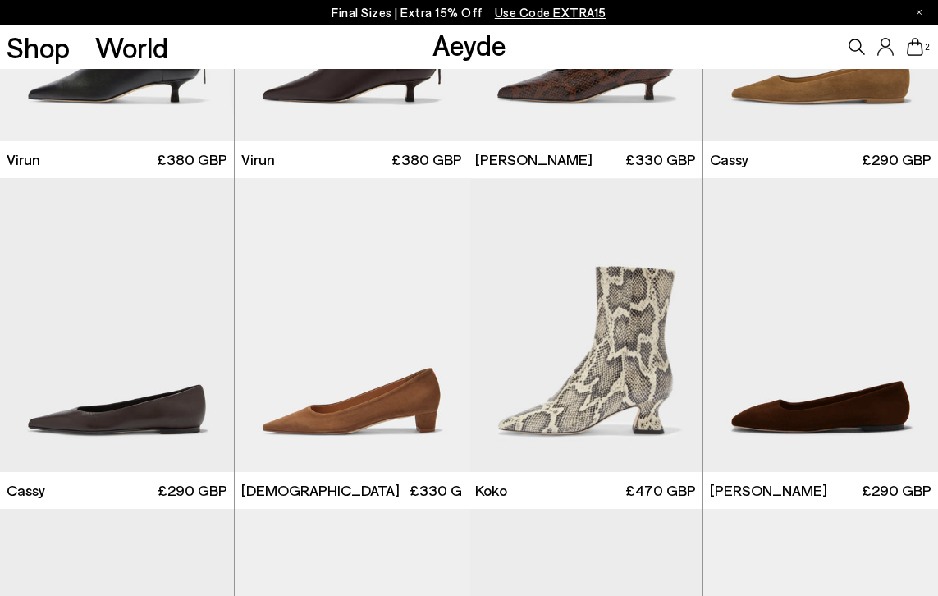
scroll to position [7530, 0]
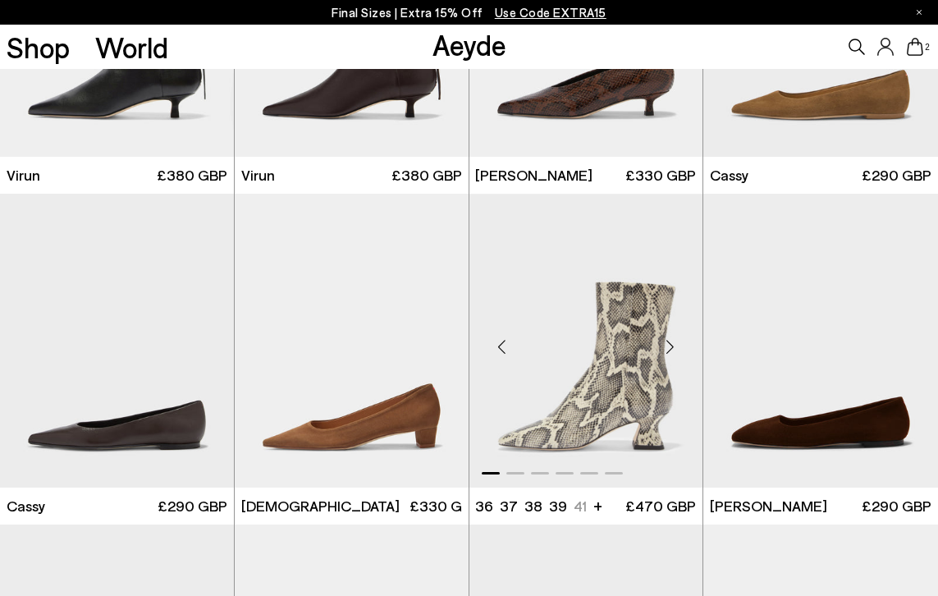
click at [668, 349] on div "Next slide" at bounding box center [669, 346] width 49 height 49
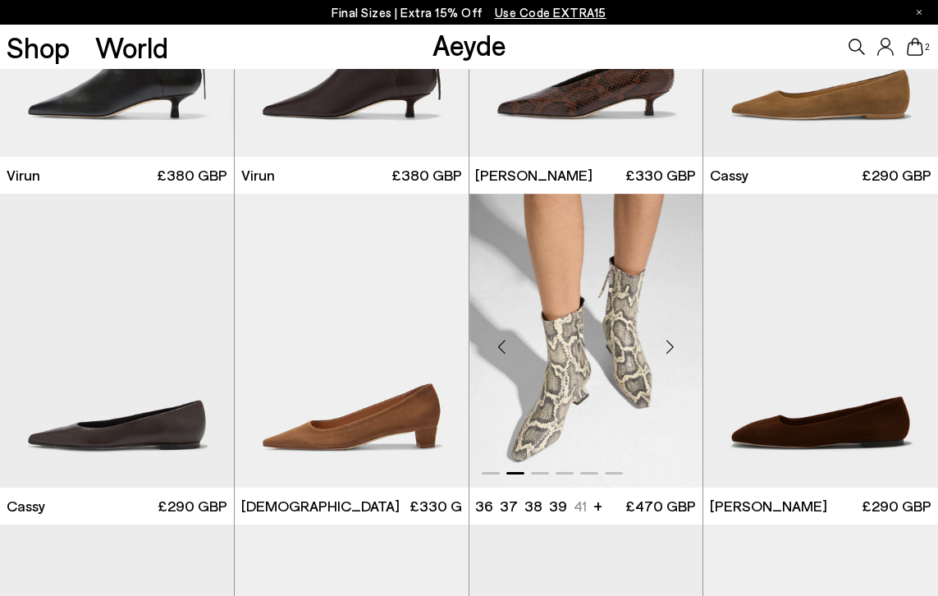
click at [668, 349] on div "Next slide" at bounding box center [669, 346] width 49 height 49
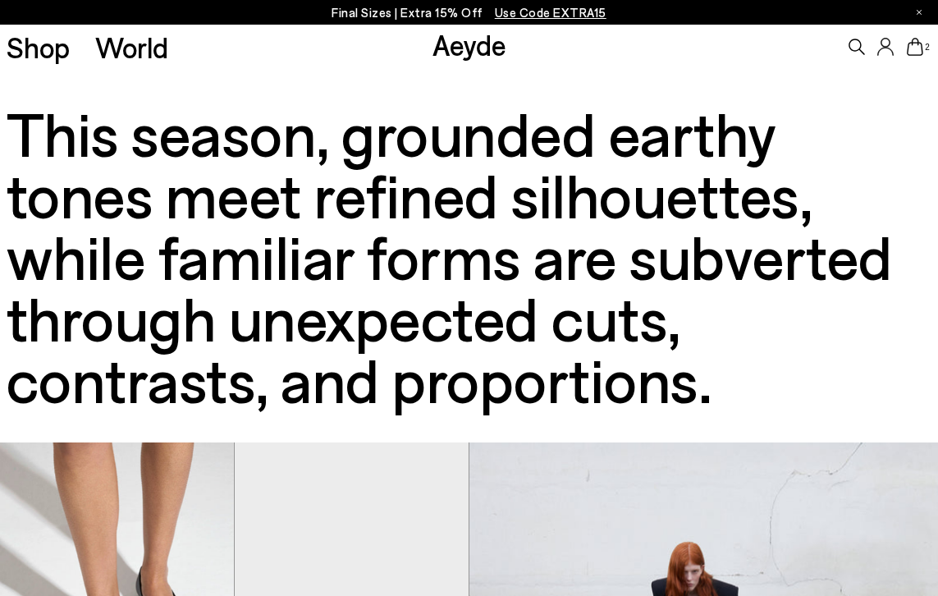
scroll to position [0, 0]
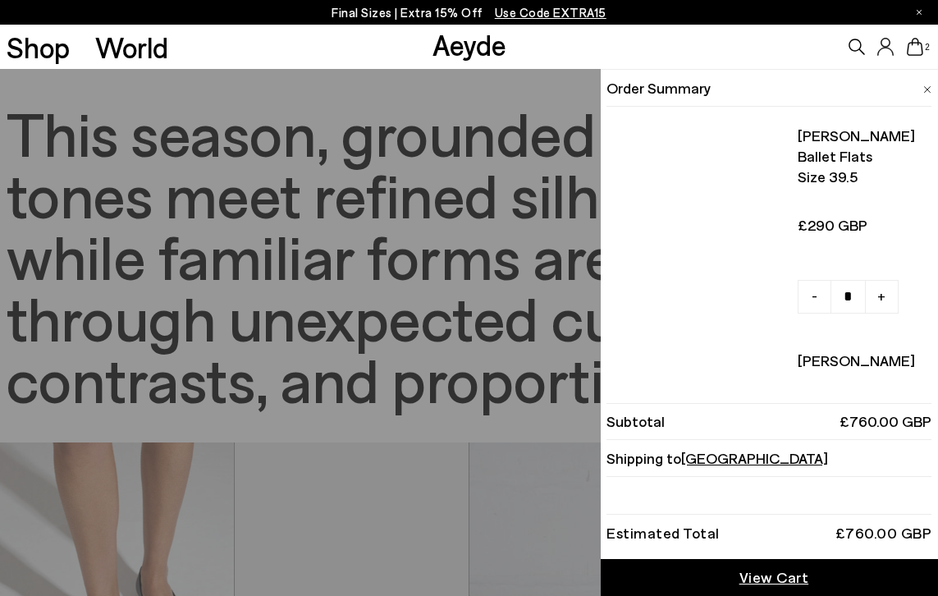
click at [915, 48] on icon at bounding box center [915, 47] width 16 height 18
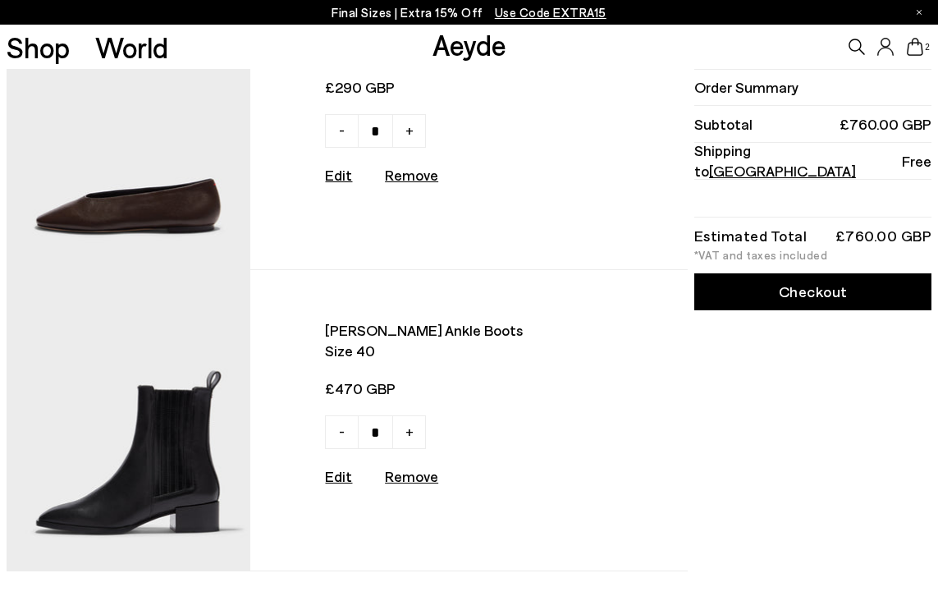
scroll to position [135, 0]
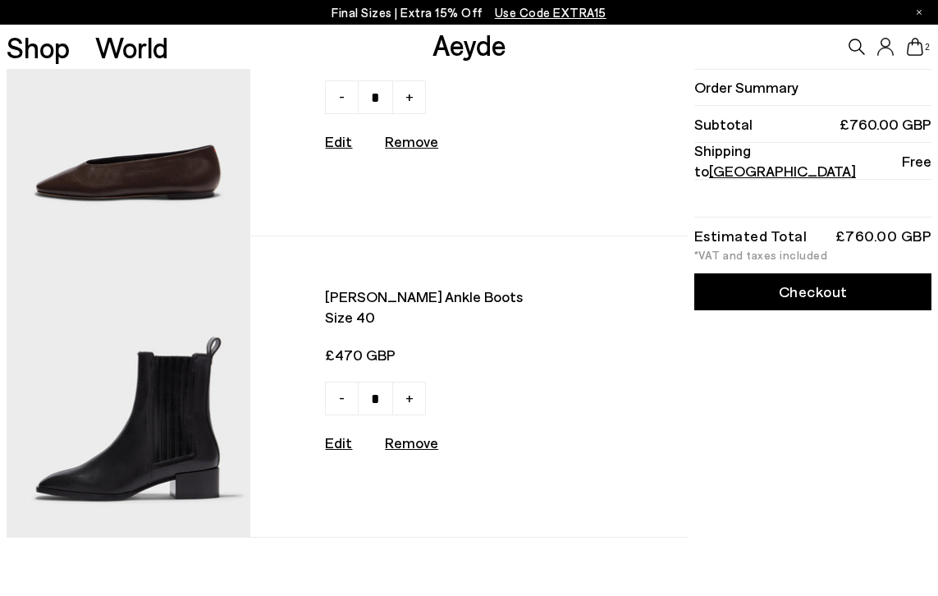
click at [395, 299] on span "[PERSON_NAME] ankle boots" at bounding box center [458, 296] width 266 height 21
click at [181, 405] on img at bounding box center [129, 386] width 244 height 300
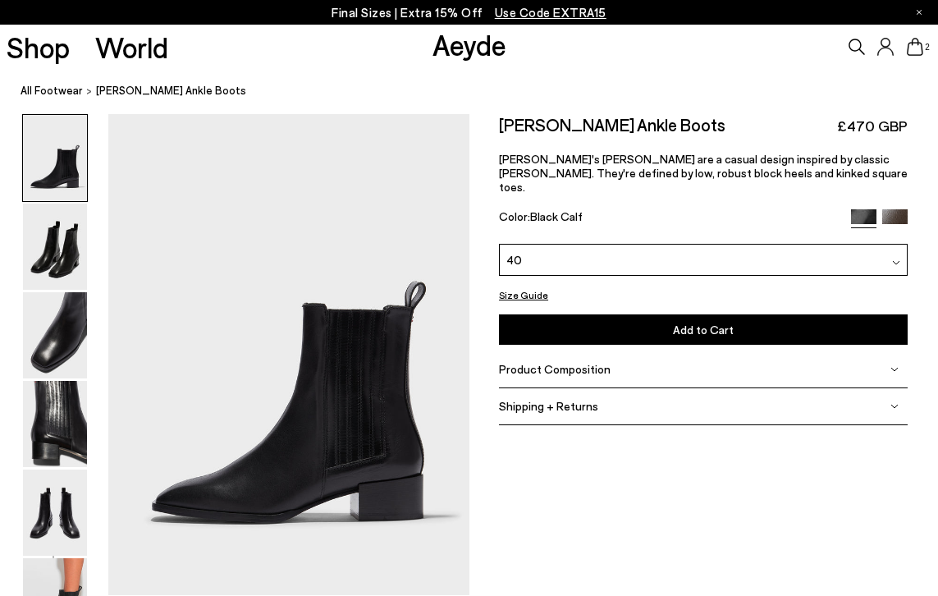
click at [527, 244] on div "40" at bounding box center [703, 260] width 409 height 32
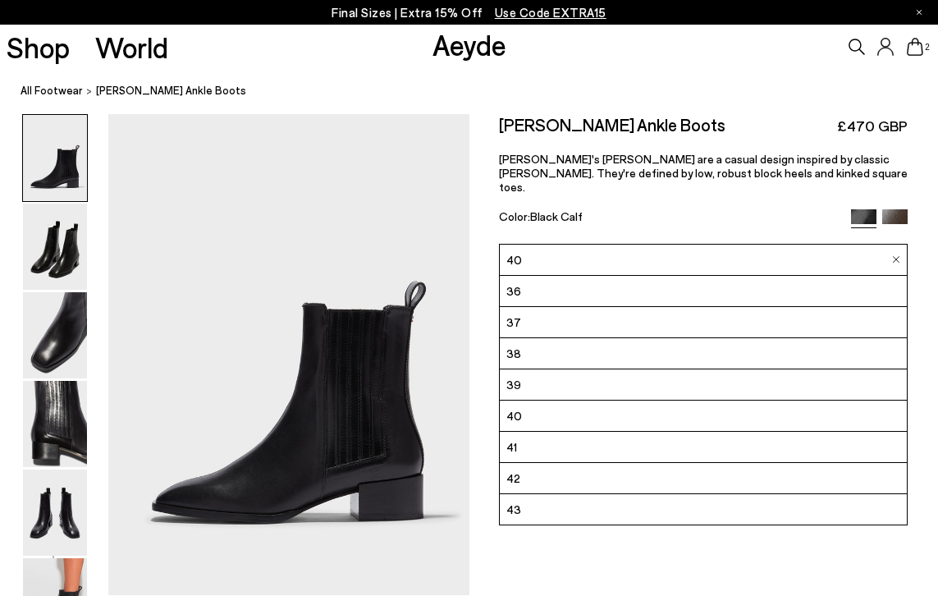
click at [519, 251] on span "40" at bounding box center [514, 259] width 16 height 17
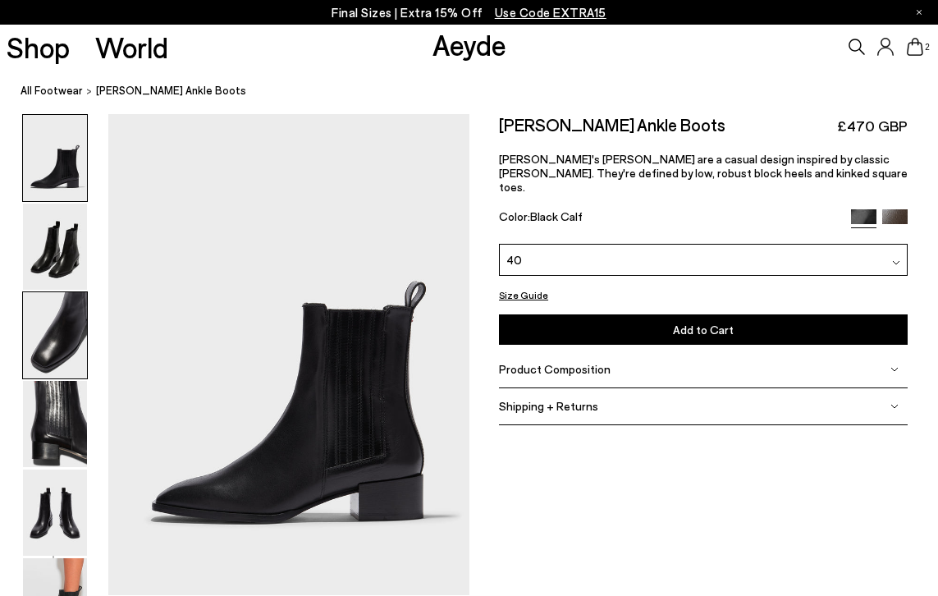
click at [55, 316] on img at bounding box center [55, 335] width 64 height 86
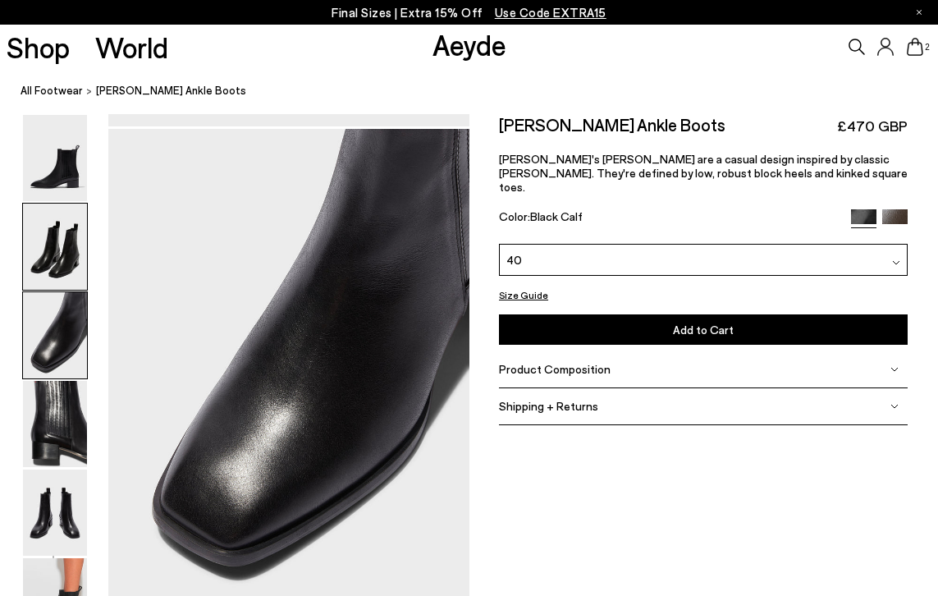
scroll to position [967, 0]
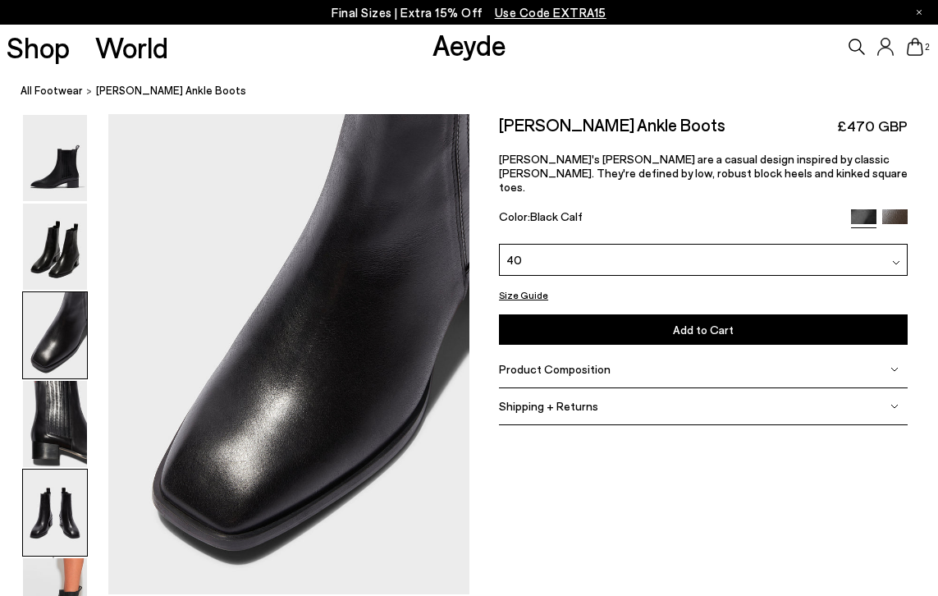
click at [62, 469] on img at bounding box center [55, 512] width 64 height 86
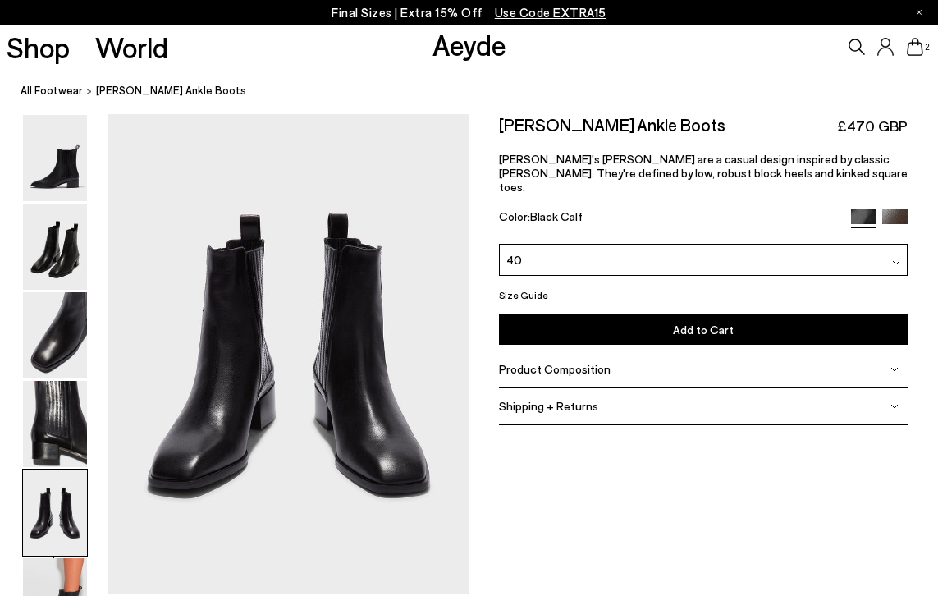
click at [64, 511] on img at bounding box center [55, 512] width 64 height 86
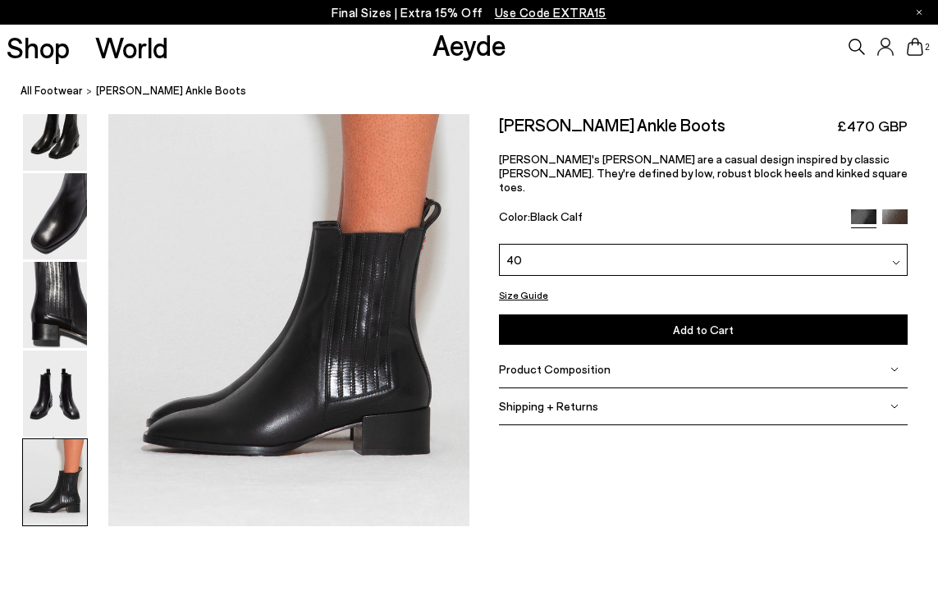
scroll to position [2545, 0]
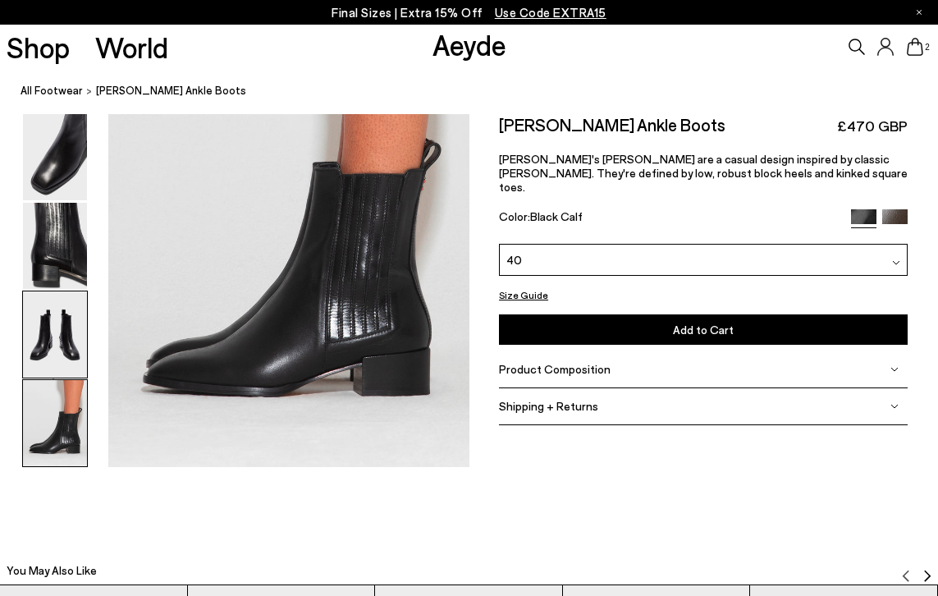
click at [36, 341] on img at bounding box center [55, 334] width 64 height 86
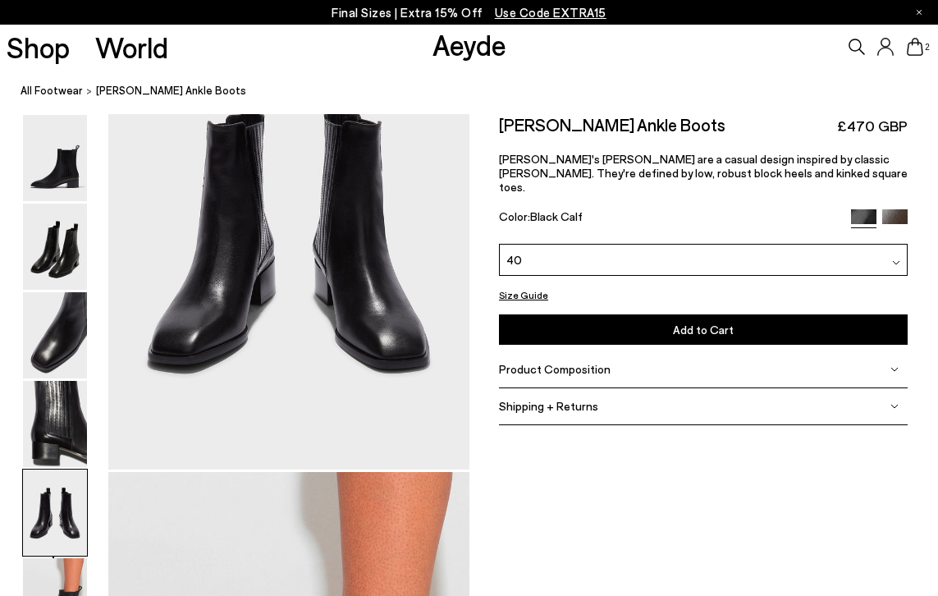
scroll to position [1934, 0]
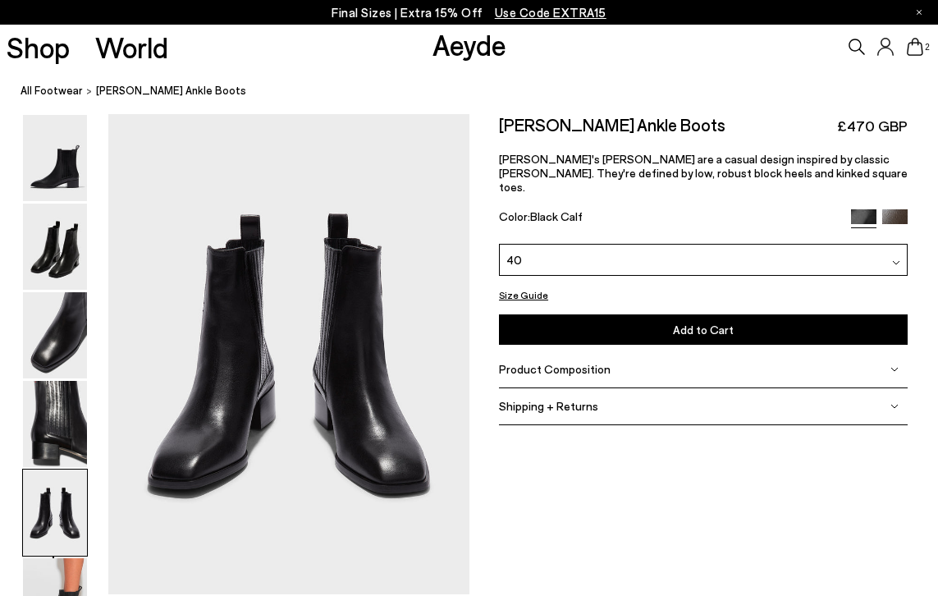
click at [895, 209] on img at bounding box center [894, 221] width 25 height 25
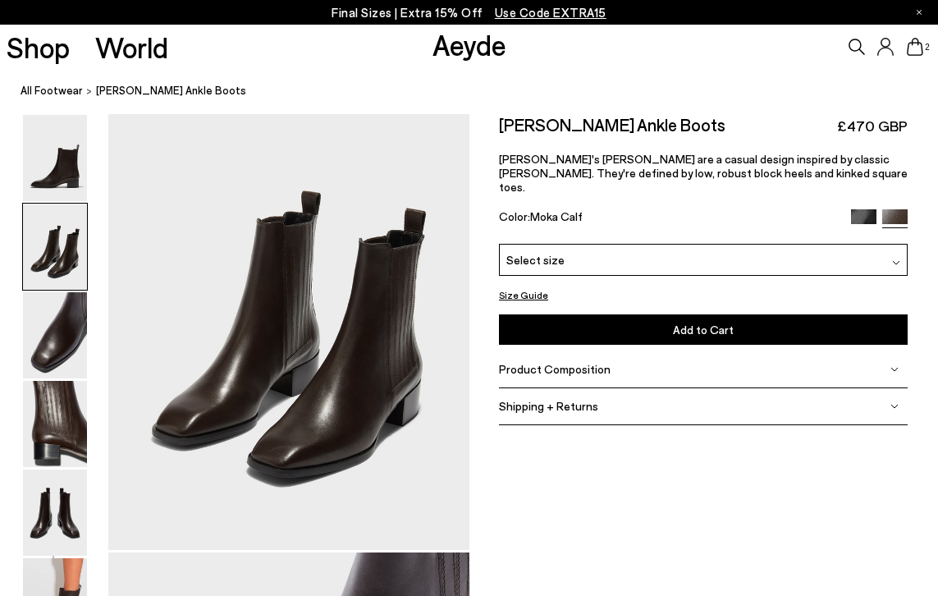
scroll to position [530, 0]
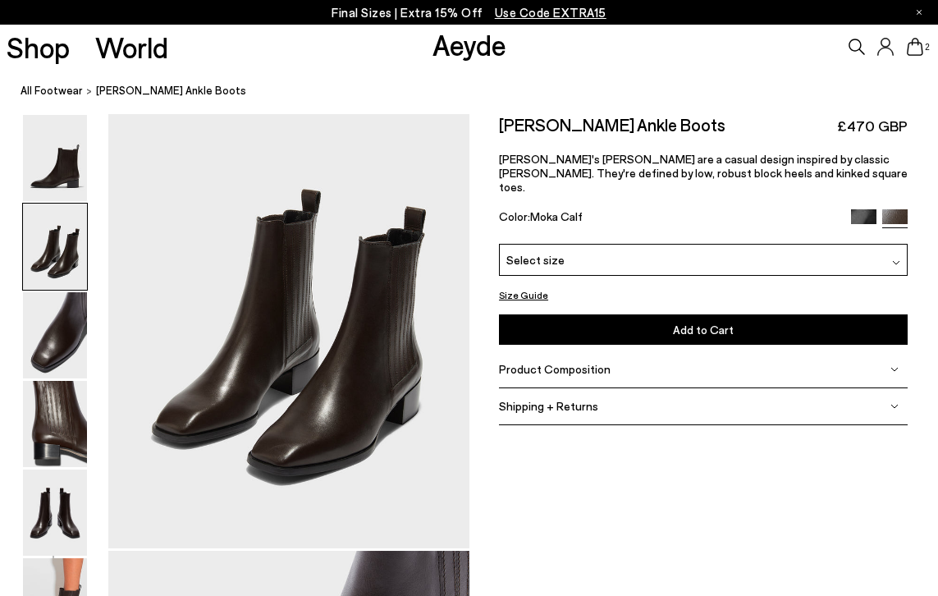
click at [865, 209] on img at bounding box center [863, 221] width 25 height 25
